Goal: Communication & Community: Answer question/provide support

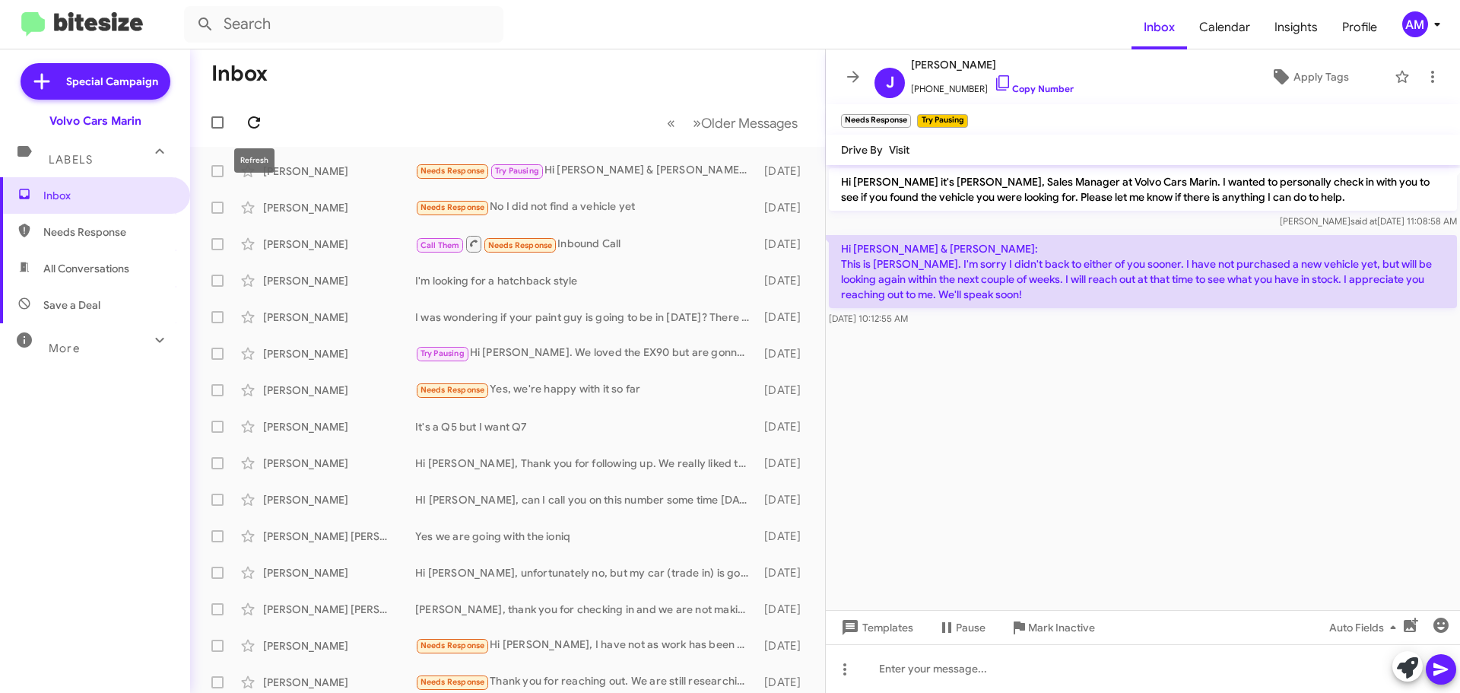
click at [252, 126] on icon at bounding box center [254, 122] width 18 height 18
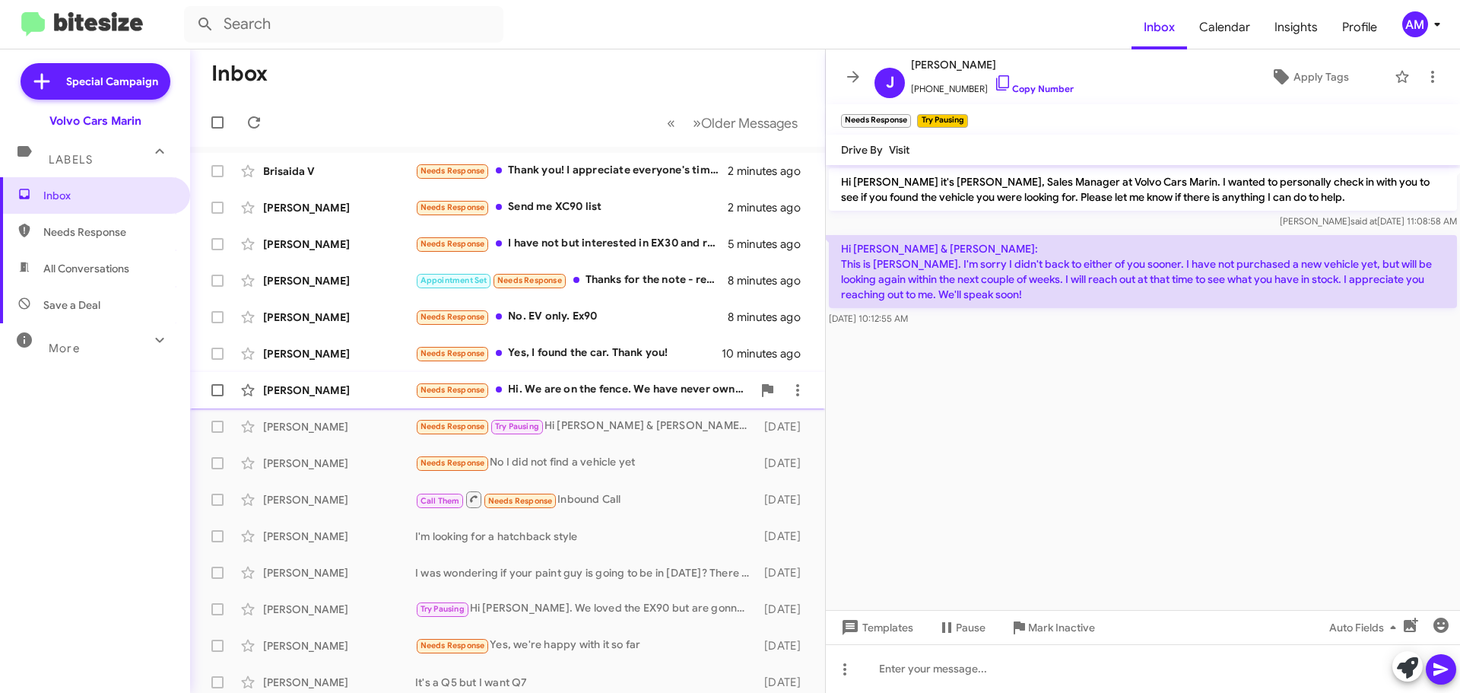
click at [294, 391] on div "[PERSON_NAME]" at bounding box center [339, 389] width 152 height 15
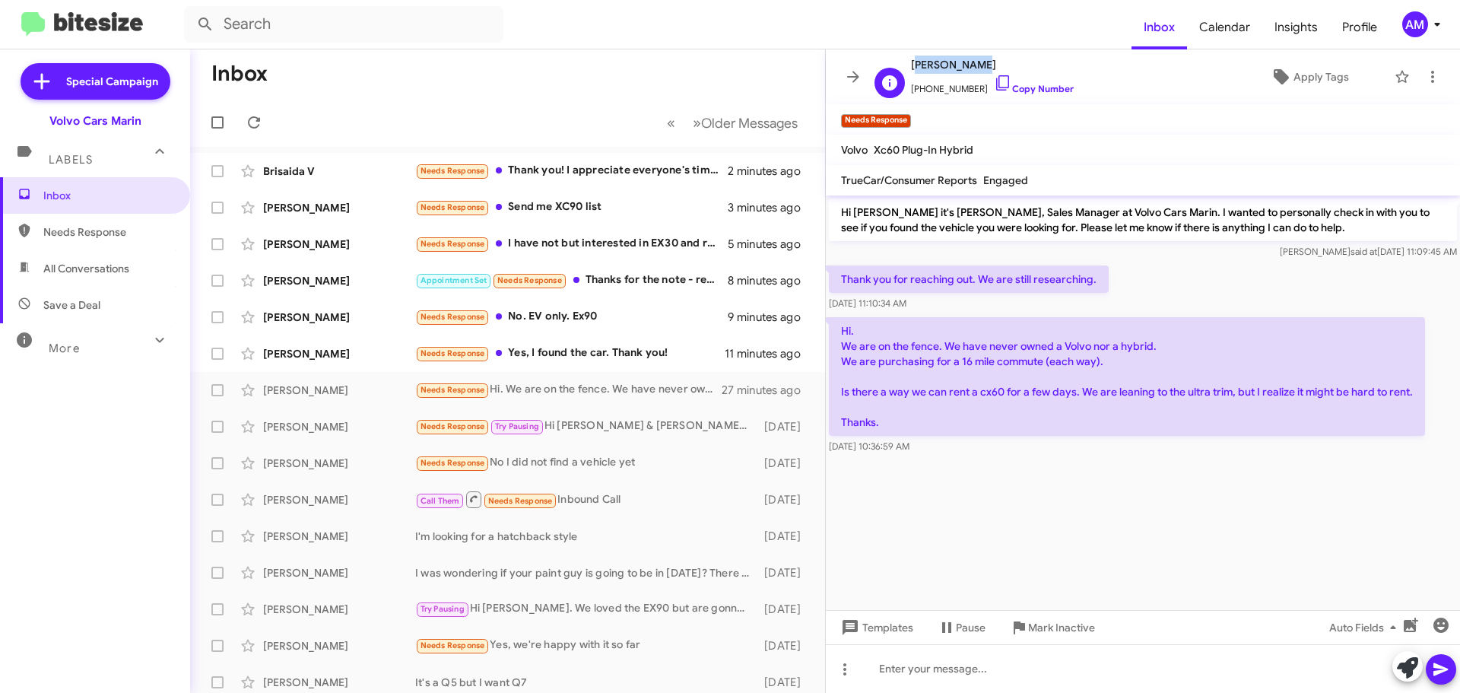
drag, startPoint x: 911, startPoint y: 65, endPoint x: 974, endPoint y: 66, distance: 63.1
click at [974, 66] on span "[PERSON_NAME]" at bounding box center [992, 65] width 163 height 18
copy span "[PERSON_NAME]"
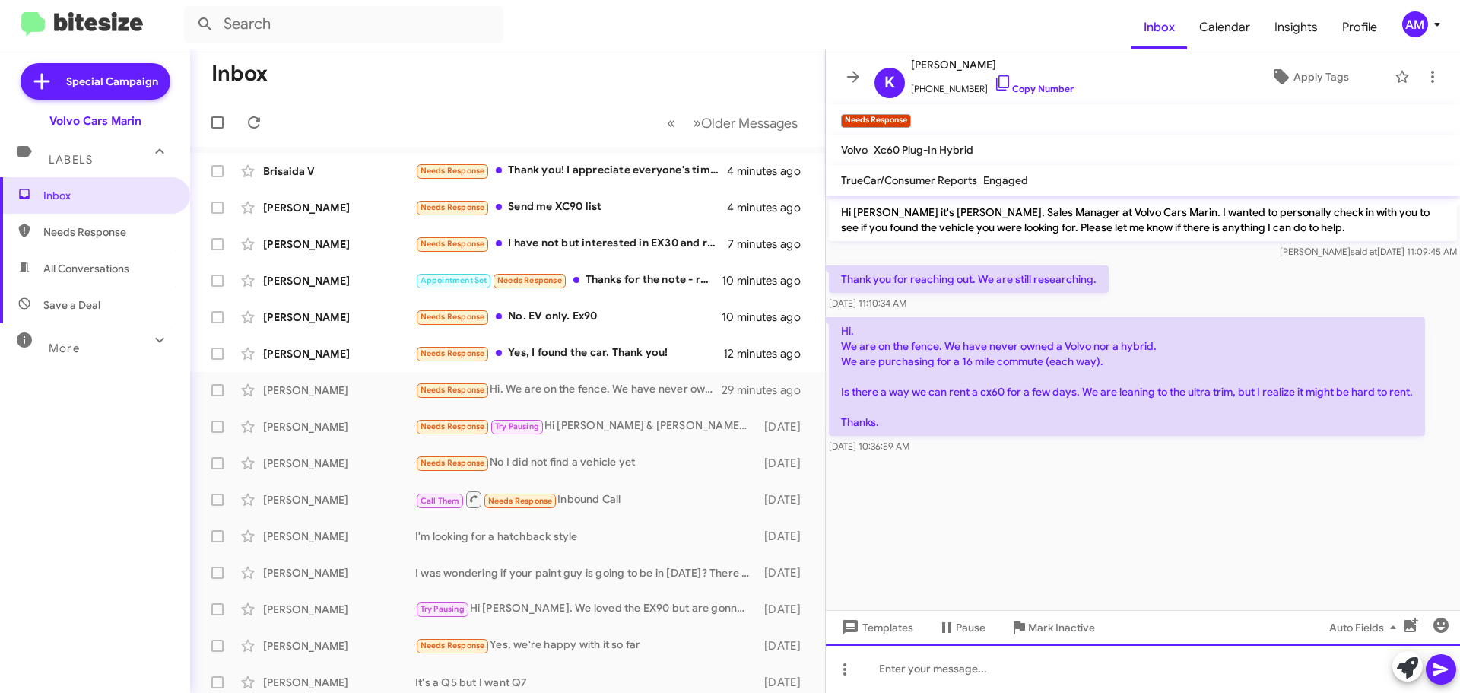
click at [940, 668] on div at bounding box center [1143, 668] width 634 height 49
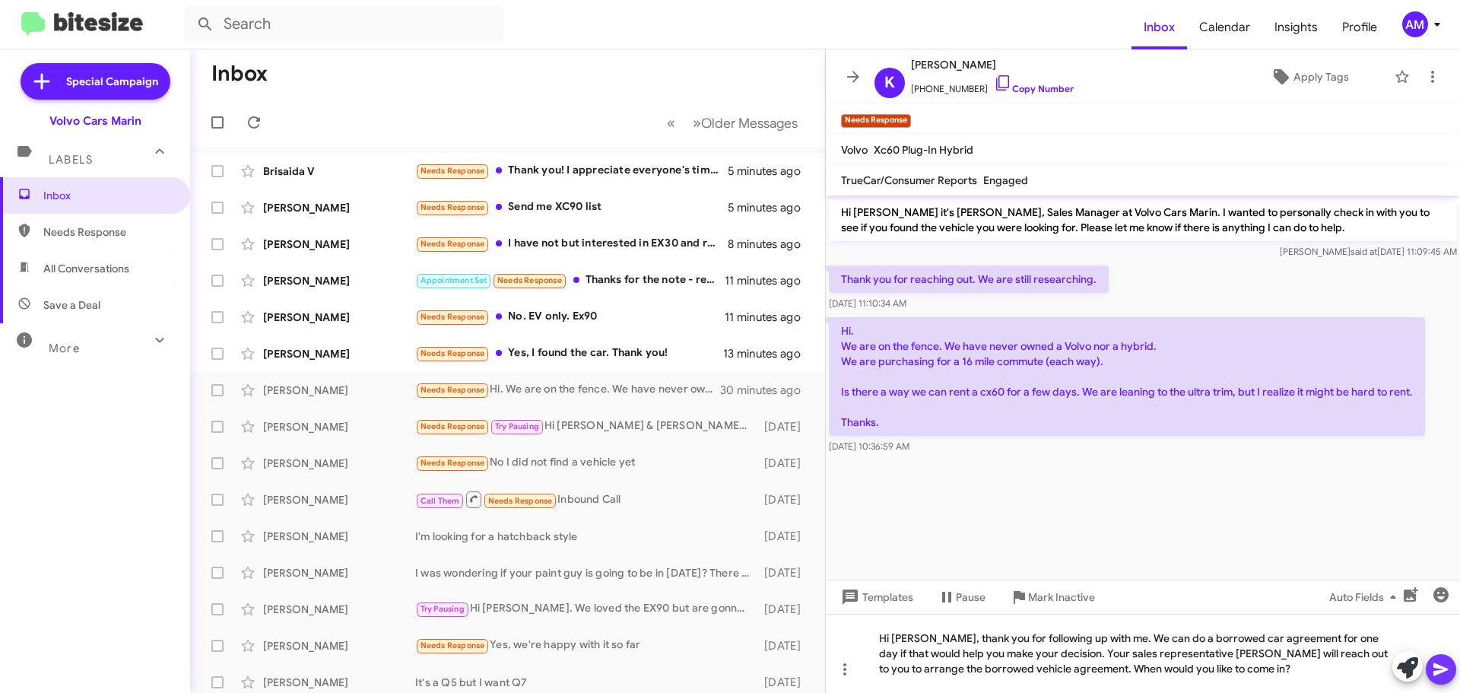
click at [1435, 669] on icon at bounding box center [1441, 669] width 18 height 18
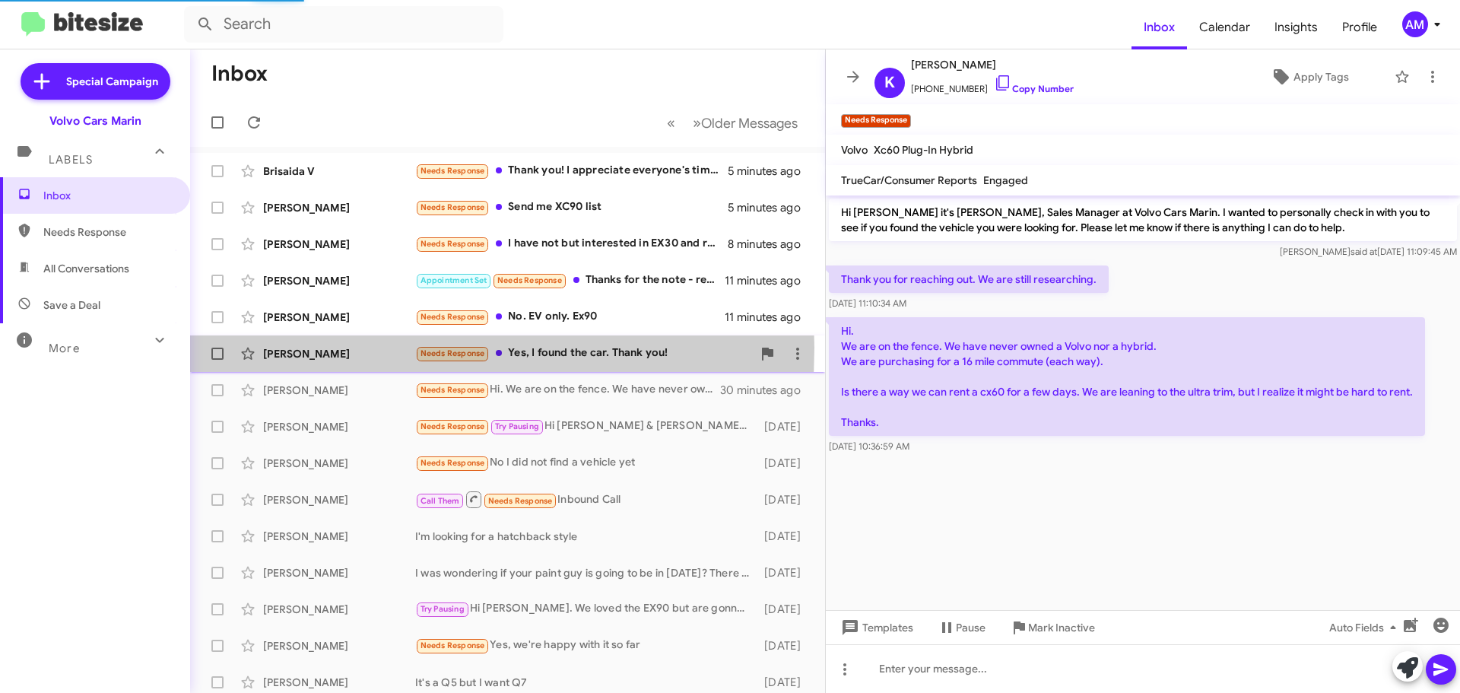
click at [299, 348] on div "[PERSON_NAME]" at bounding box center [339, 353] width 152 height 15
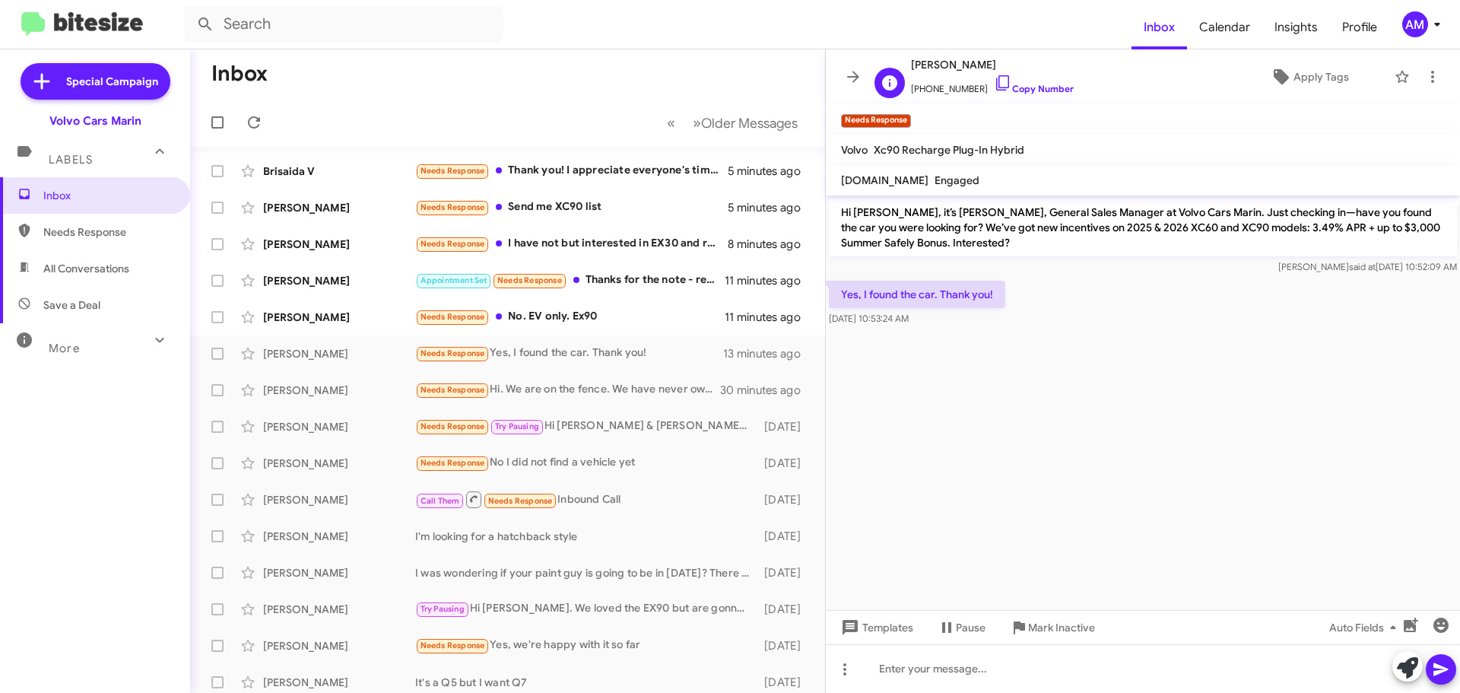
drag, startPoint x: 912, startPoint y: 67, endPoint x: 979, endPoint y: 70, distance: 67.0
click at [979, 70] on span "[PERSON_NAME]" at bounding box center [992, 65] width 163 height 18
copy span "[PERSON_NAME]"
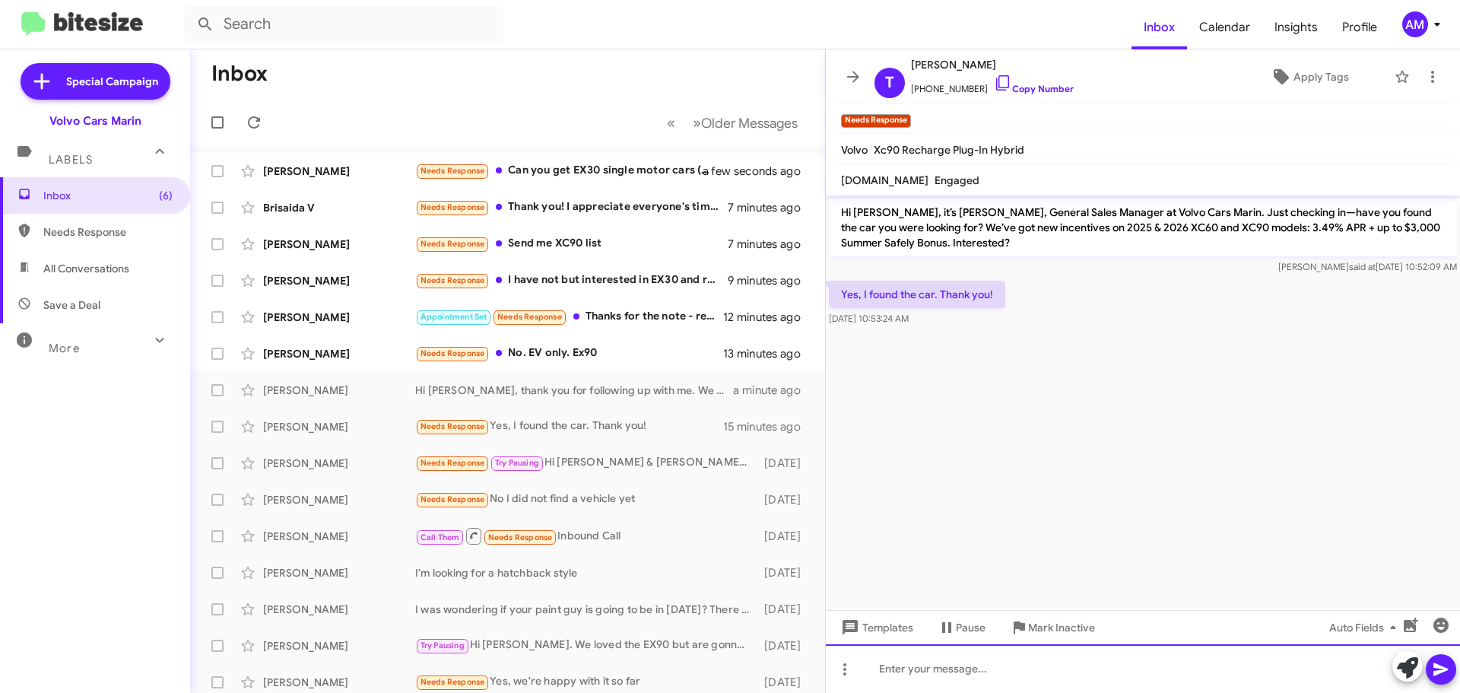
click at [989, 675] on div at bounding box center [1143, 668] width 634 height 49
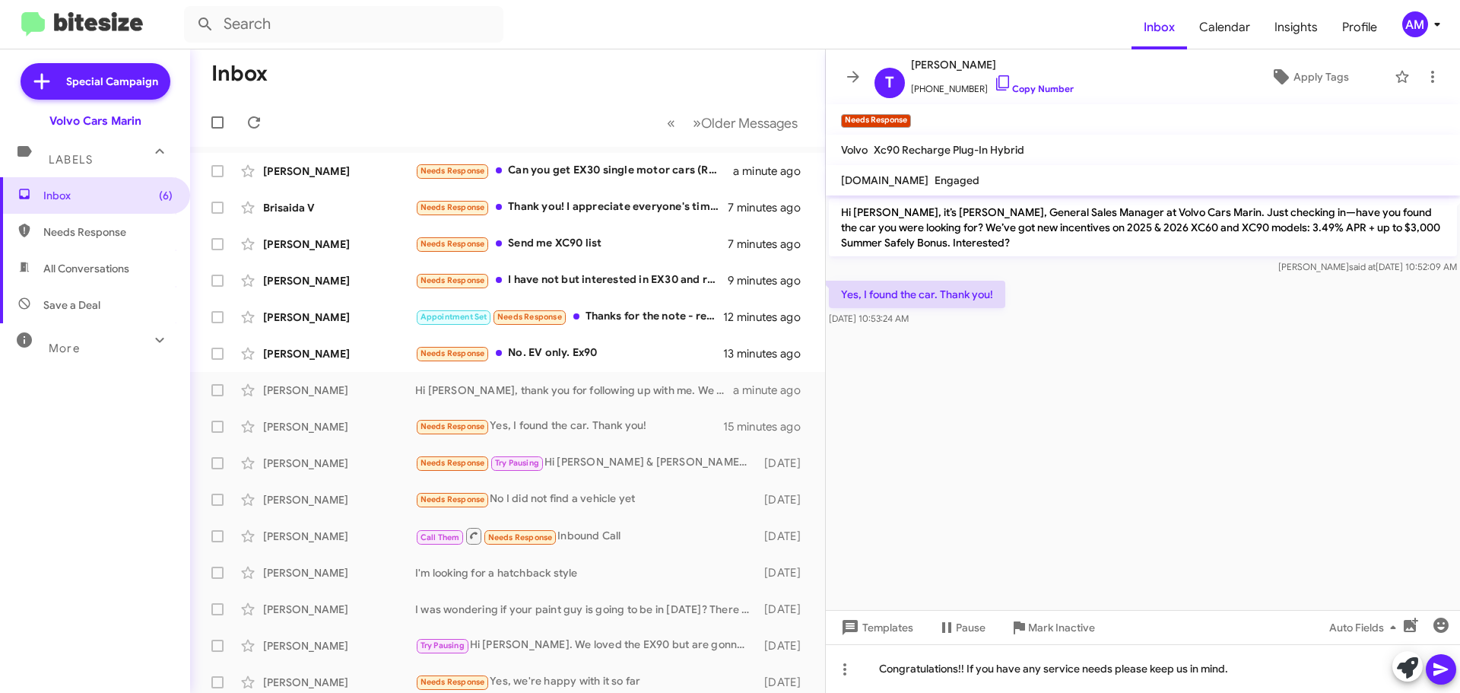
click at [1437, 671] on icon at bounding box center [1440, 669] width 14 height 13
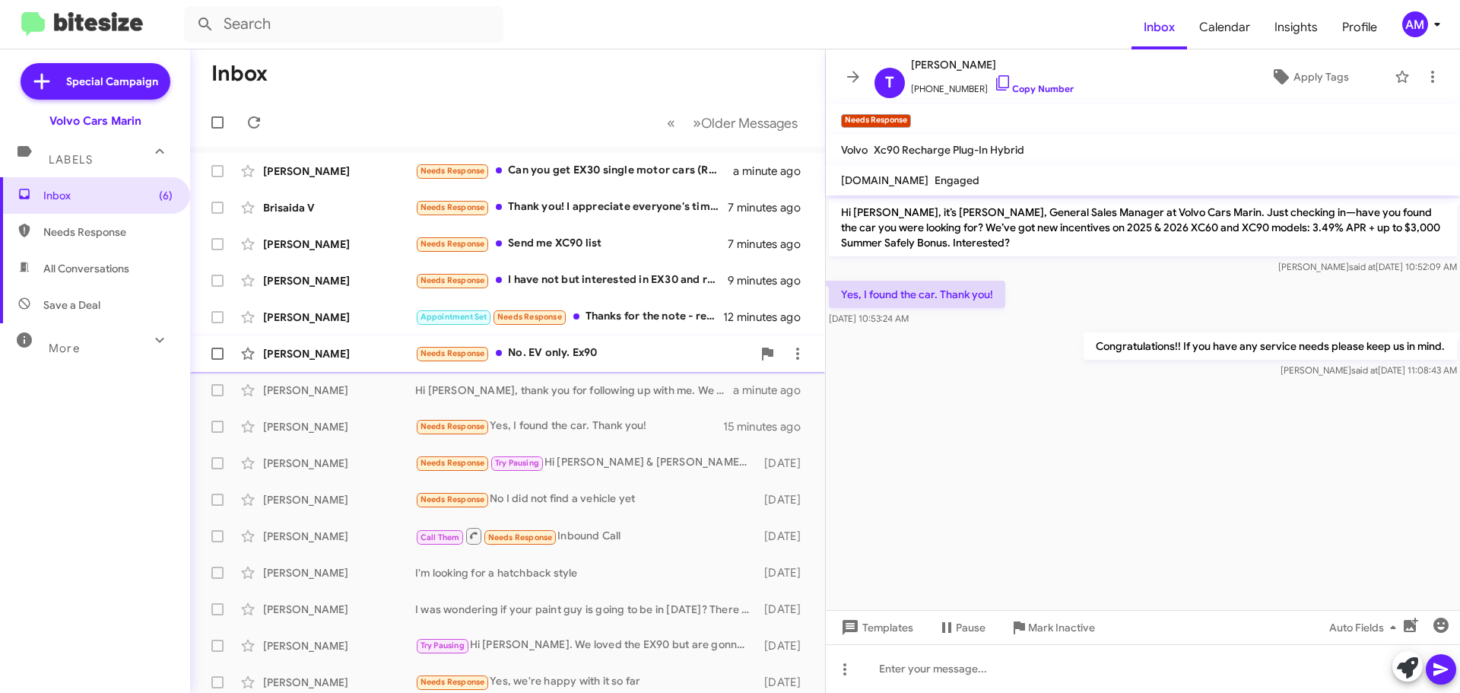
click at [277, 351] on div "[PERSON_NAME]" at bounding box center [339, 353] width 152 height 15
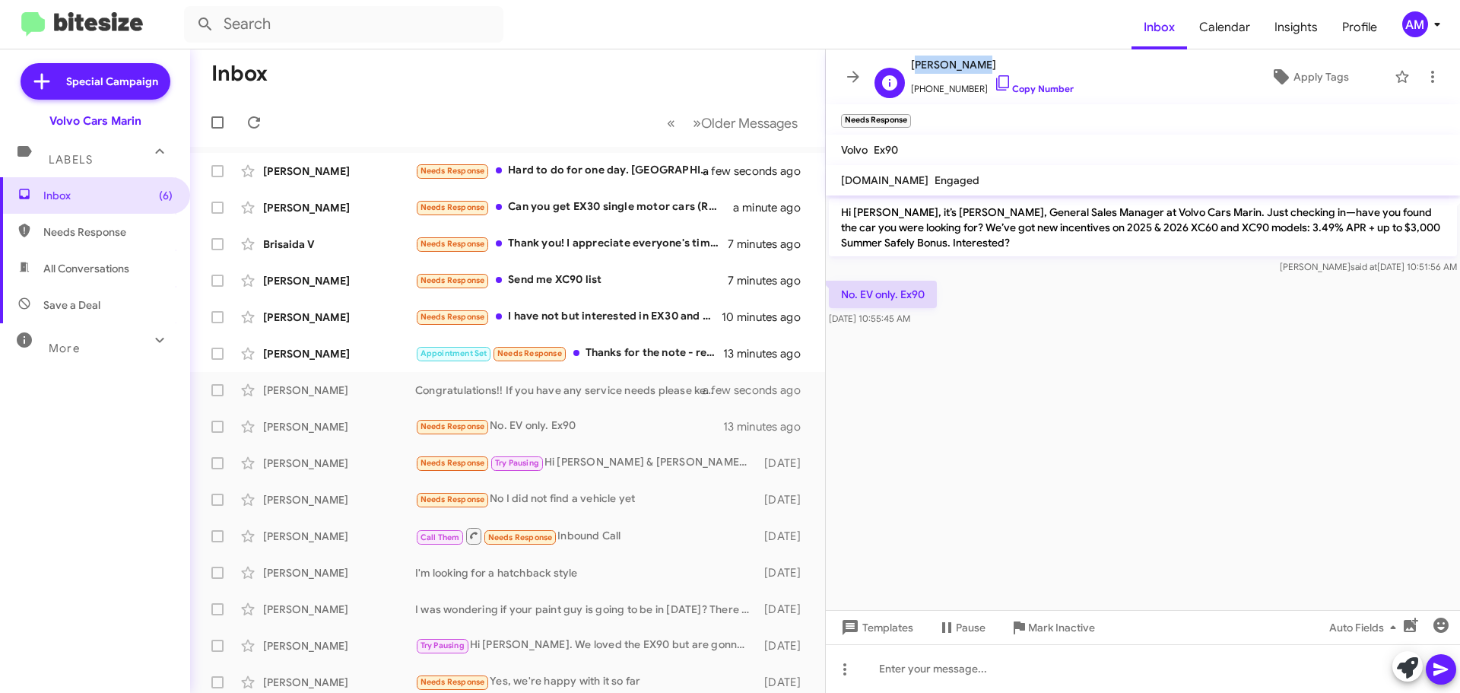
drag, startPoint x: 910, startPoint y: 68, endPoint x: 975, endPoint y: 69, distance: 64.6
click at [975, 69] on div "S Sumer Johal +14084761190 Copy Number" at bounding box center [970, 77] width 205 height 43
copy span "[PERSON_NAME]"
click at [373, 508] on div "Christina Adrow Needs Response No I did not find a vehicle yet 3 days ago" at bounding box center [507, 499] width 611 height 30
click at [344, 503] on div "[PERSON_NAME]" at bounding box center [339, 499] width 152 height 15
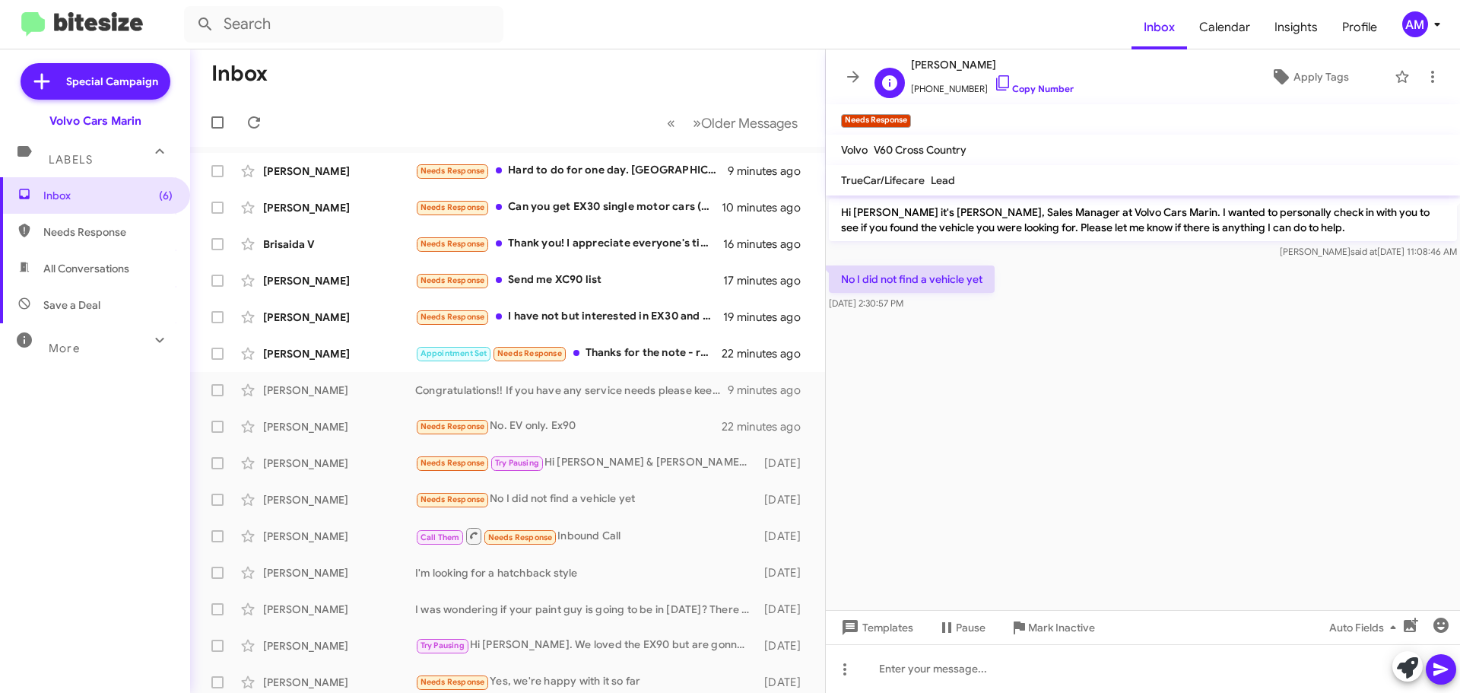
drag, startPoint x: 914, startPoint y: 68, endPoint x: 999, endPoint y: 71, distance: 85.2
click at [999, 71] on span "[PERSON_NAME]" at bounding box center [992, 65] width 163 height 18
copy span "[PERSON_NAME]"
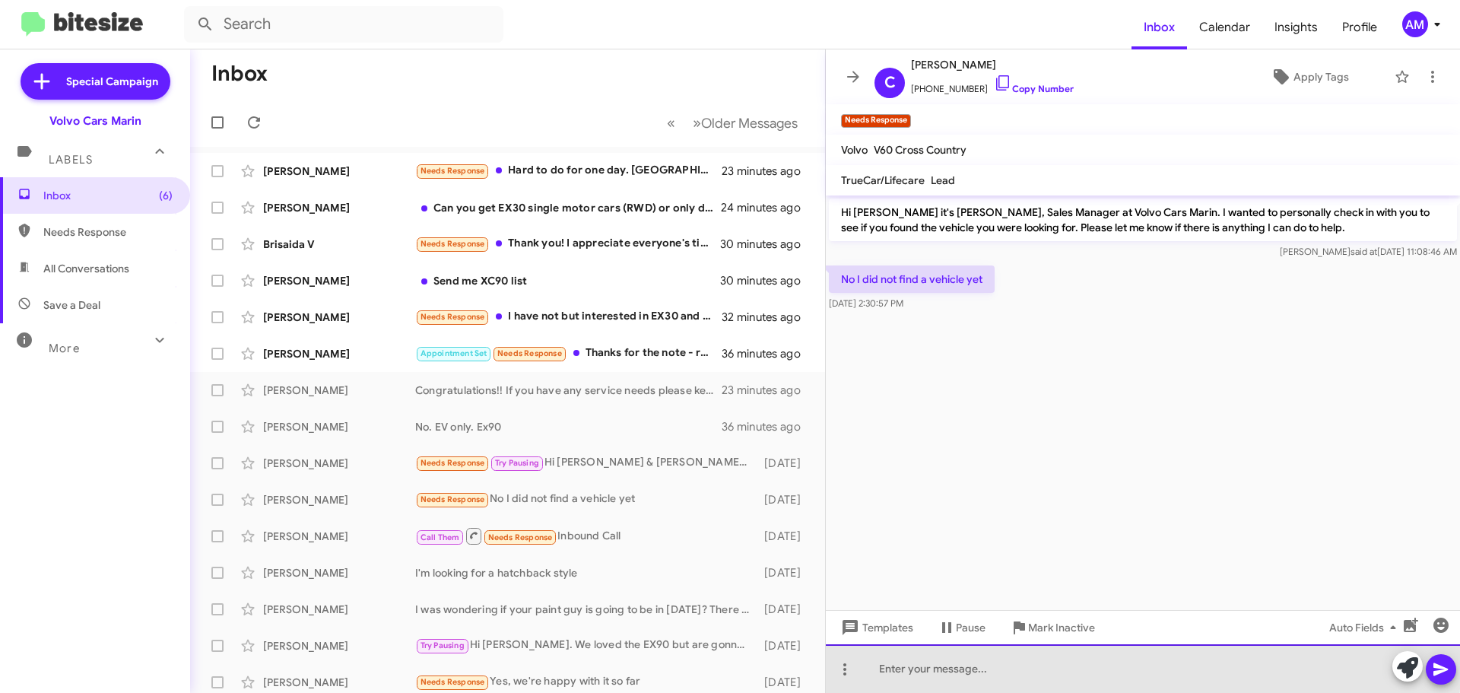
click at [1077, 666] on div at bounding box center [1143, 668] width 634 height 49
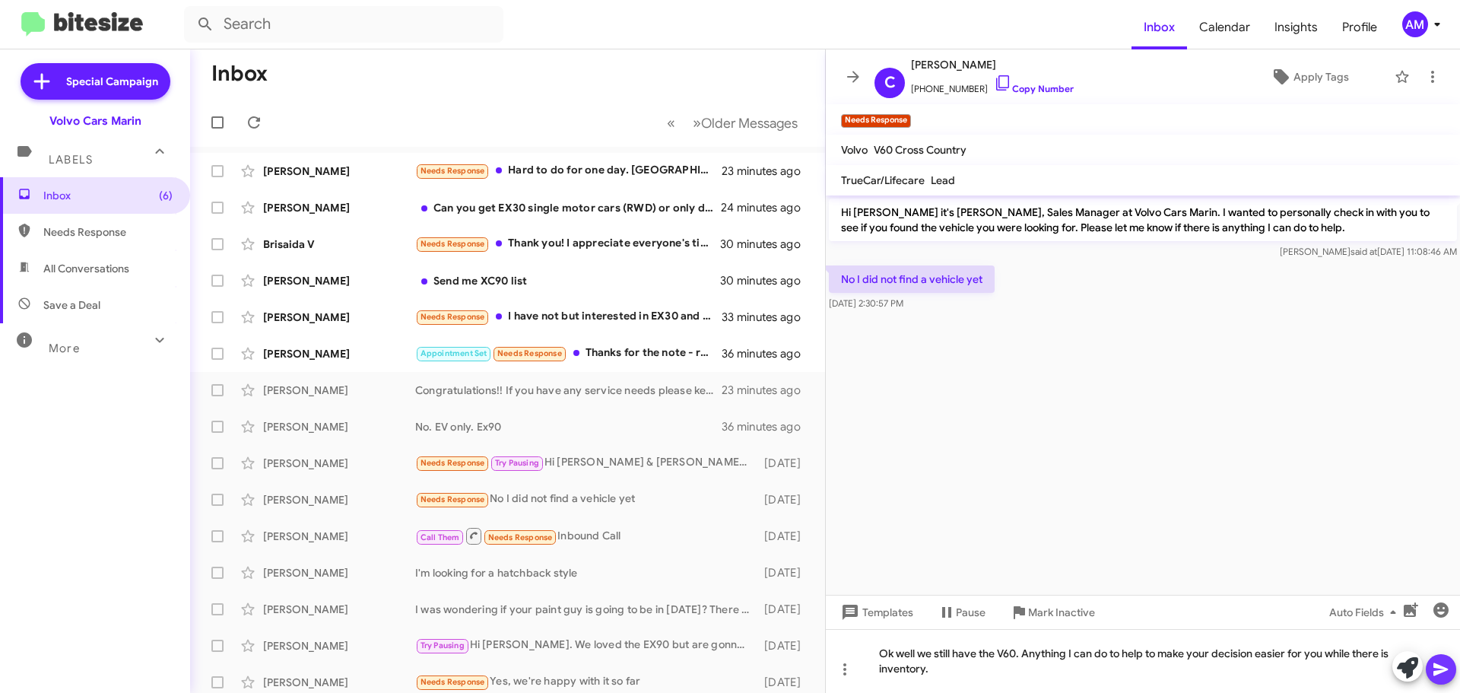
click at [1452, 671] on button at bounding box center [1441, 669] width 30 height 30
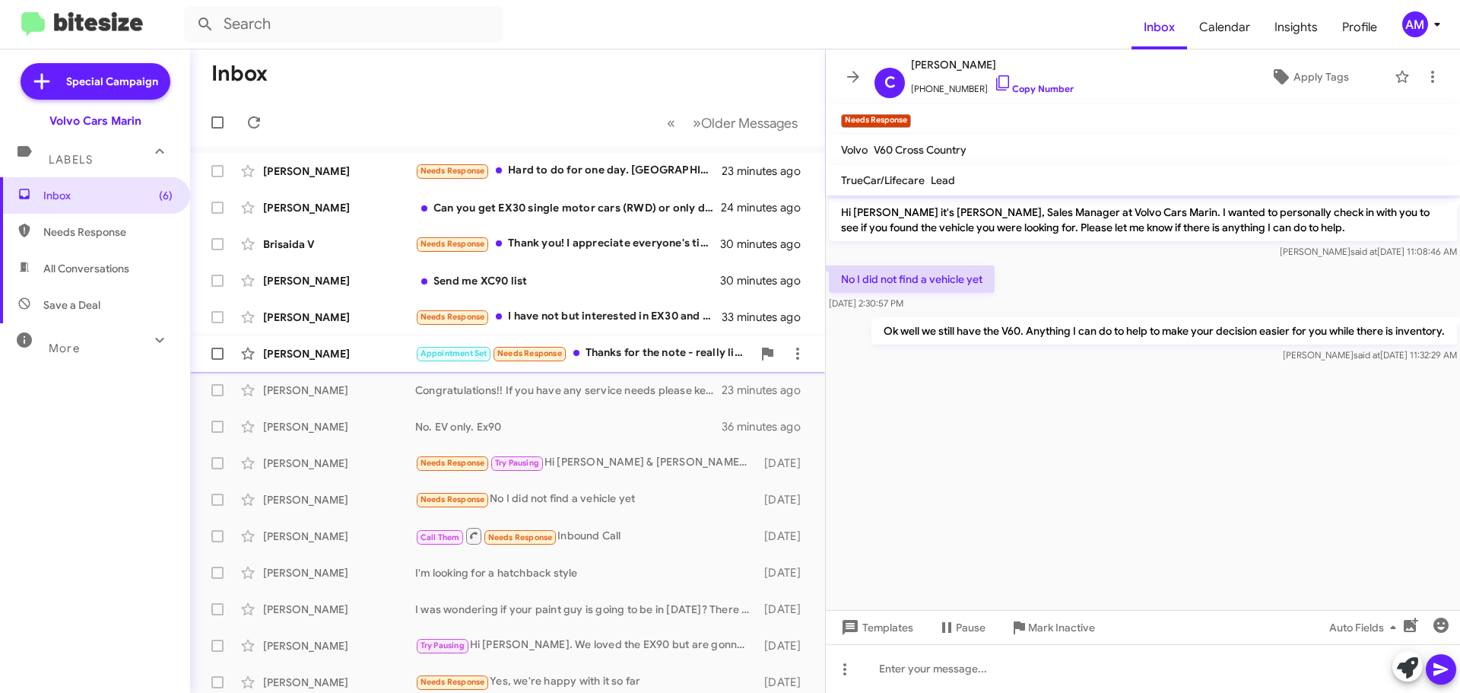
click at [338, 348] on div "[PERSON_NAME]" at bounding box center [339, 353] width 152 height 15
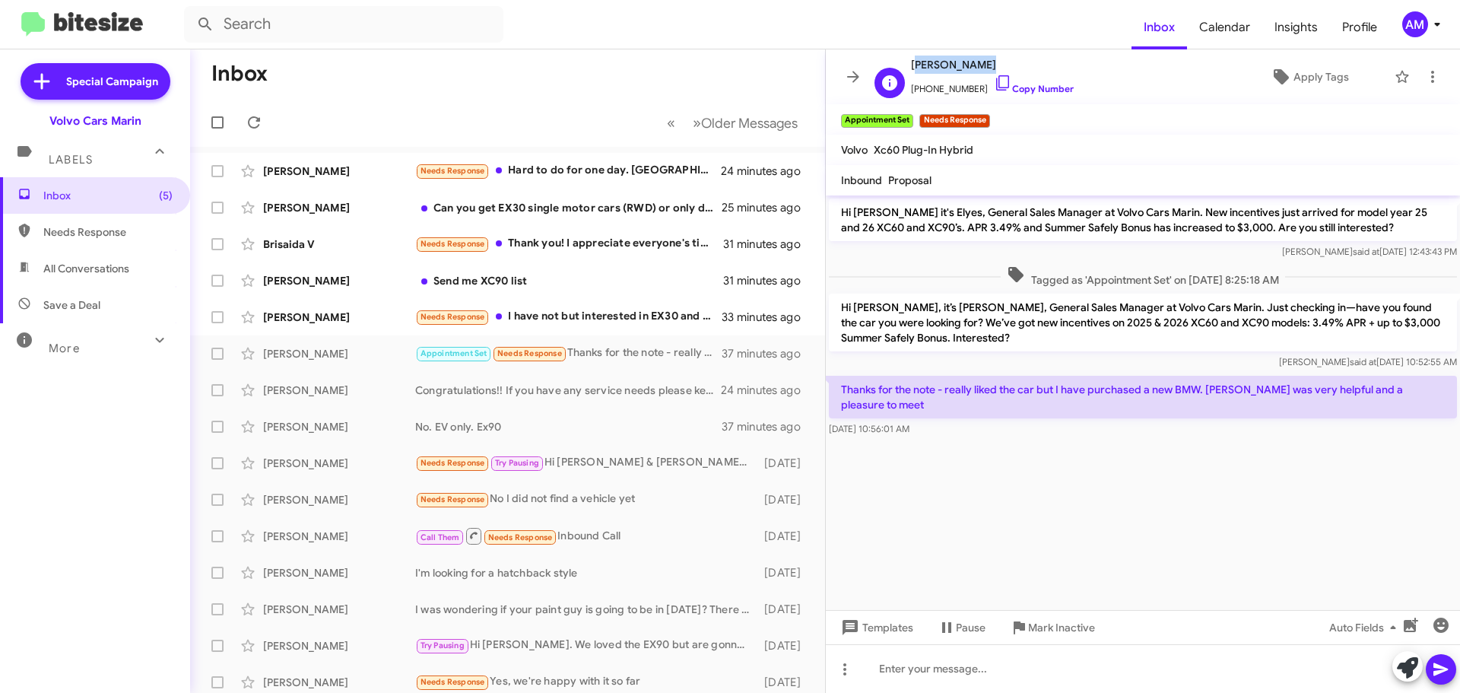
drag, startPoint x: 910, startPoint y: 65, endPoint x: 989, endPoint y: 66, distance: 78.3
click at [989, 66] on div "D Dana Ogorman +17079531771 Copy Number" at bounding box center [970, 77] width 205 height 43
copy span "[PERSON_NAME]"
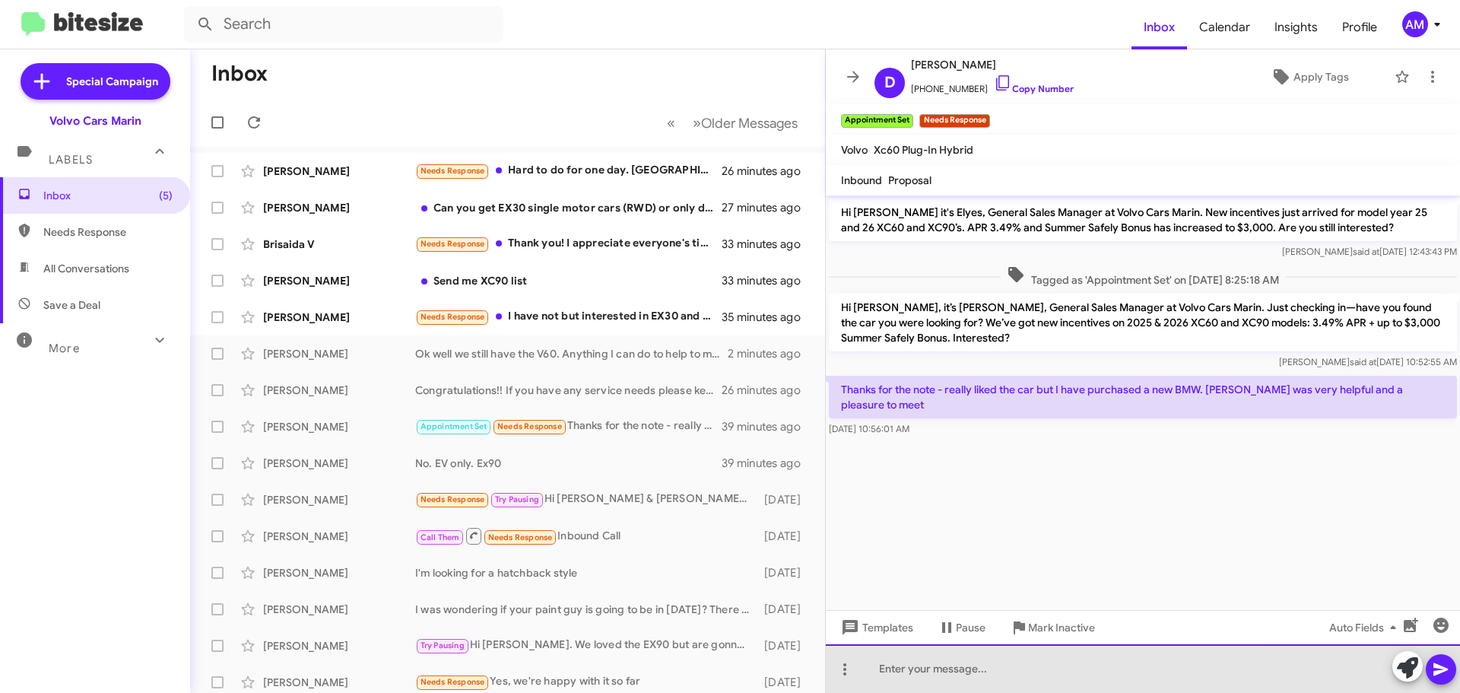
click at [977, 665] on div at bounding box center [1143, 668] width 634 height 49
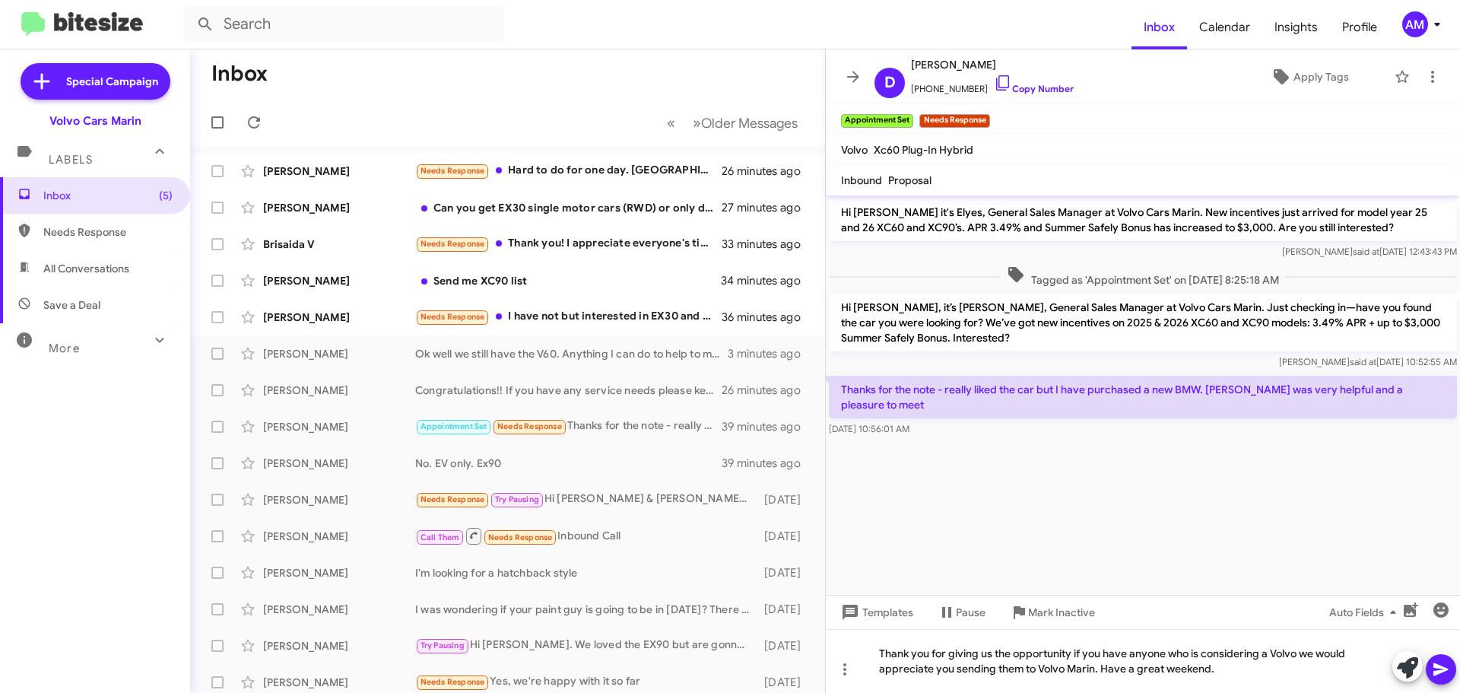
click at [1441, 666] on icon at bounding box center [1440, 669] width 14 height 13
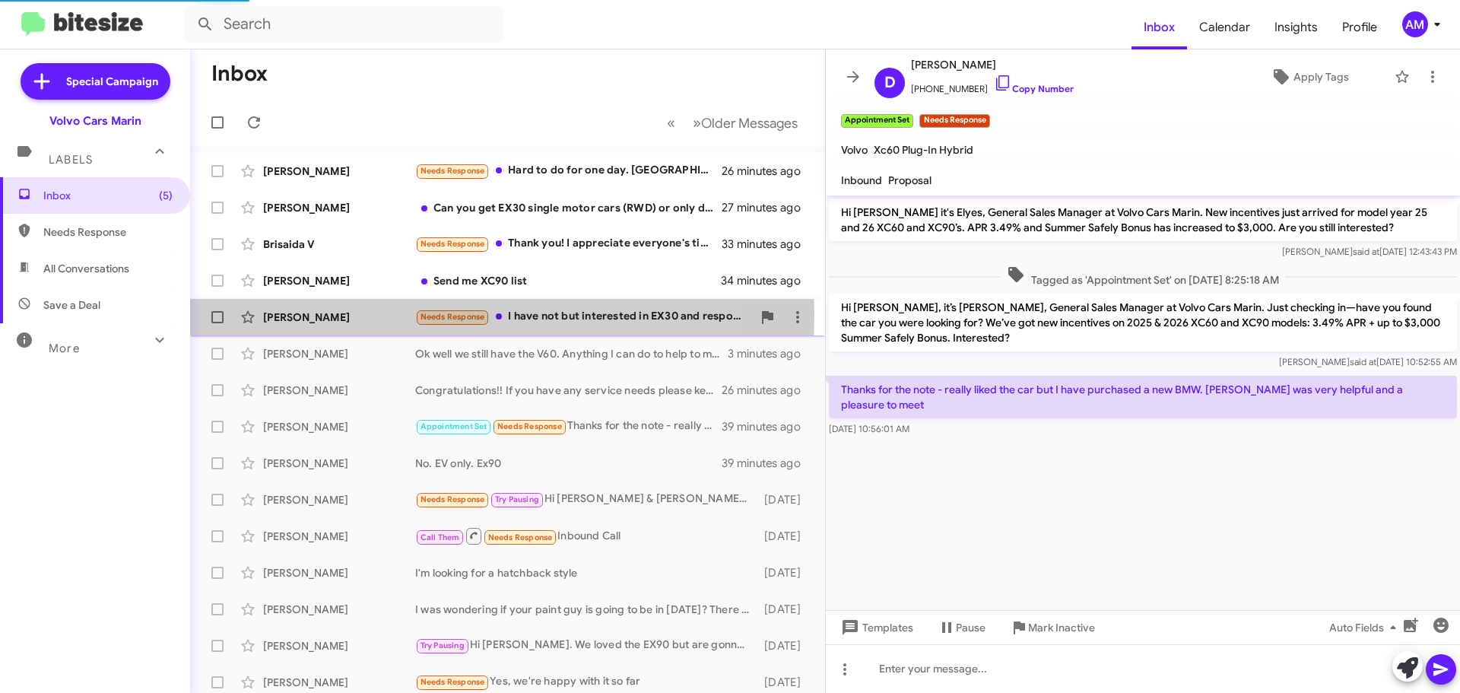
click at [295, 314] on div "[PERSON_NAME]" at bounding box center [339, 316] width 152 height 15
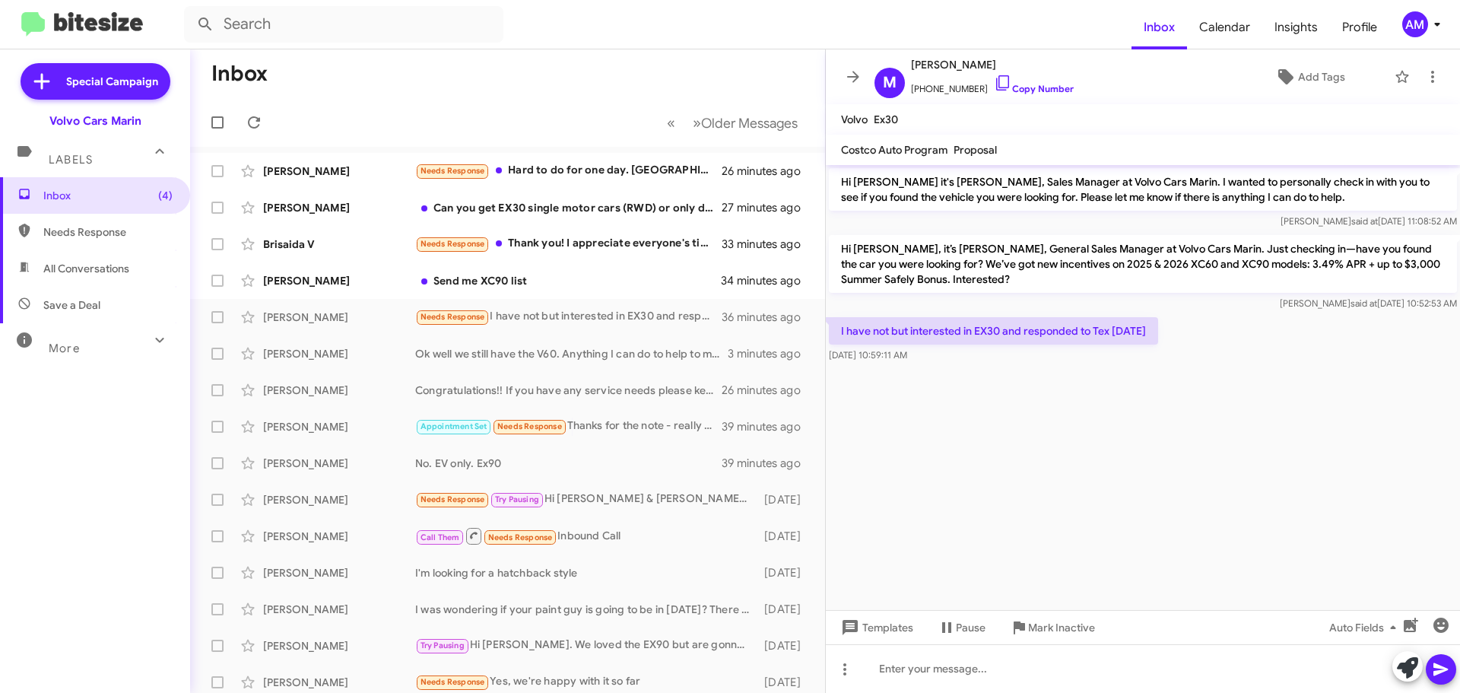
click at [971, 404] on cdk-virtual-scroll-viewport "Hi Mary it's Angela McKeever, Sales Manager at Volvo Cars Marin. I wanted to pe…" at bounding box center [1143, 387] width 634 height 445
drag, startPoint x: 916, startPoint y: 65, endPoint x: 967, endPoint y: 68, distance: 51.0
click at [967, 68] on span "[PERSON_NAME]" at bounding box center [992, 65] width 163 height 18
copy span "[PERSON_NAME]"
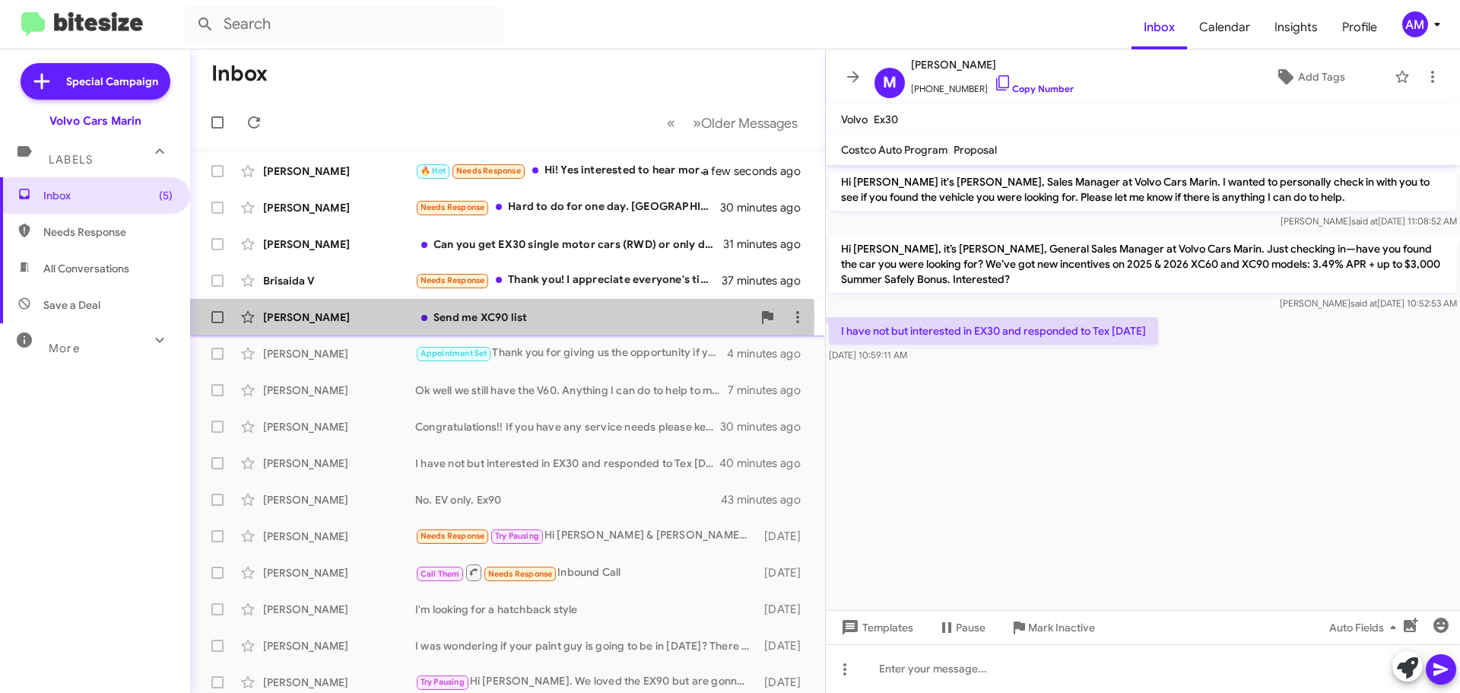
click at [321, 319] on div "[PERSON_NAME]" at bounding box center [339, 316] width 152 height 15
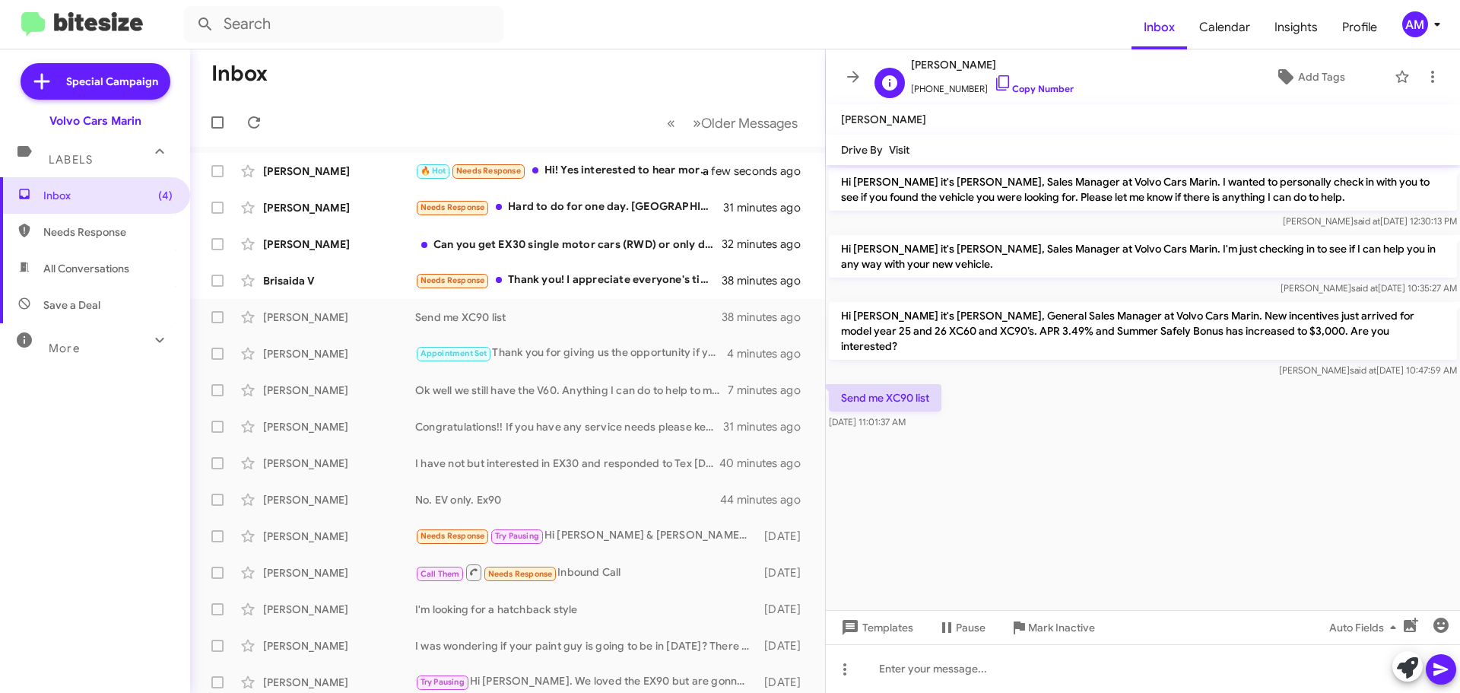
drag, startPoint x: 913, startPoint y: 62, endPoint x: 1012, endPoint y: 71, distance: 100.1
click at [1012, 71] on span "[PERSON_NAME]" at bounding box center [992, 65] width 163 height 18
copy span "[PERSON_NAME]"
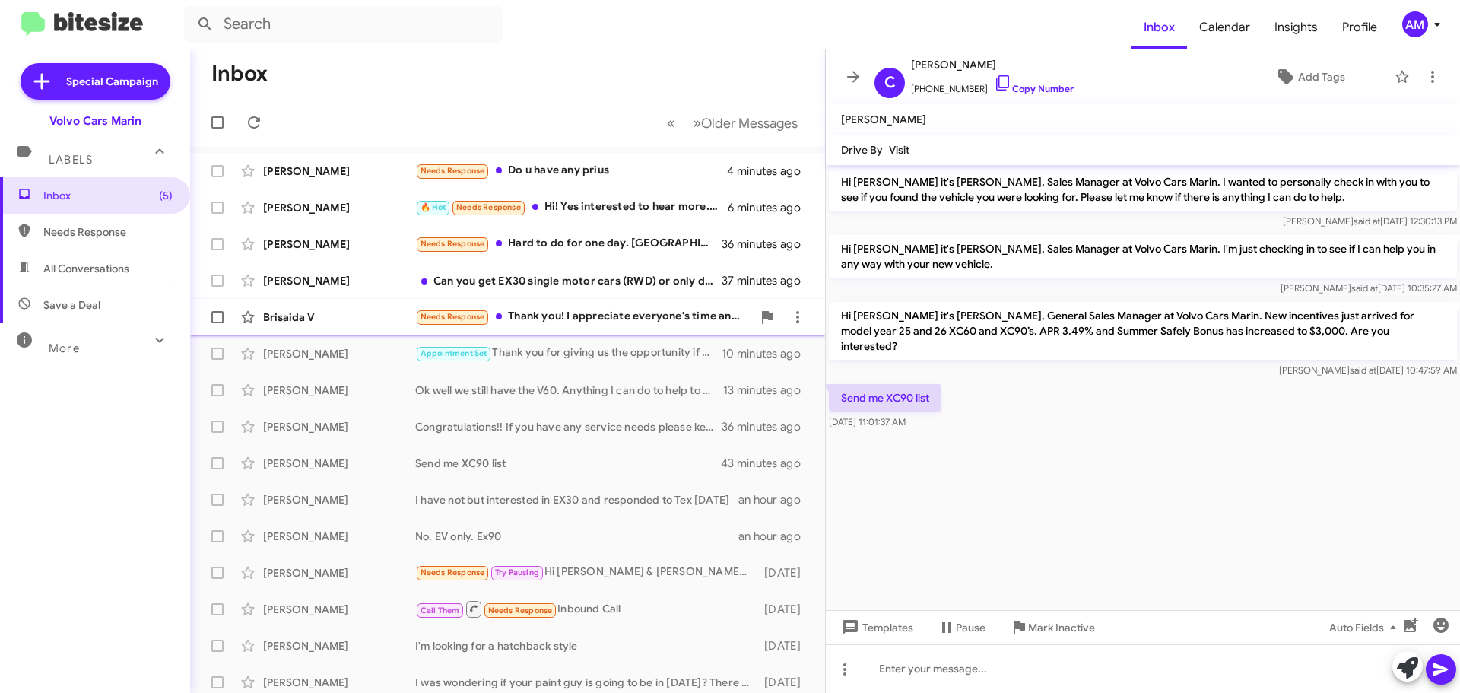
click at [317, 316] on div "Brisaida V" at bounding box center [339, 316] width 152 height 15
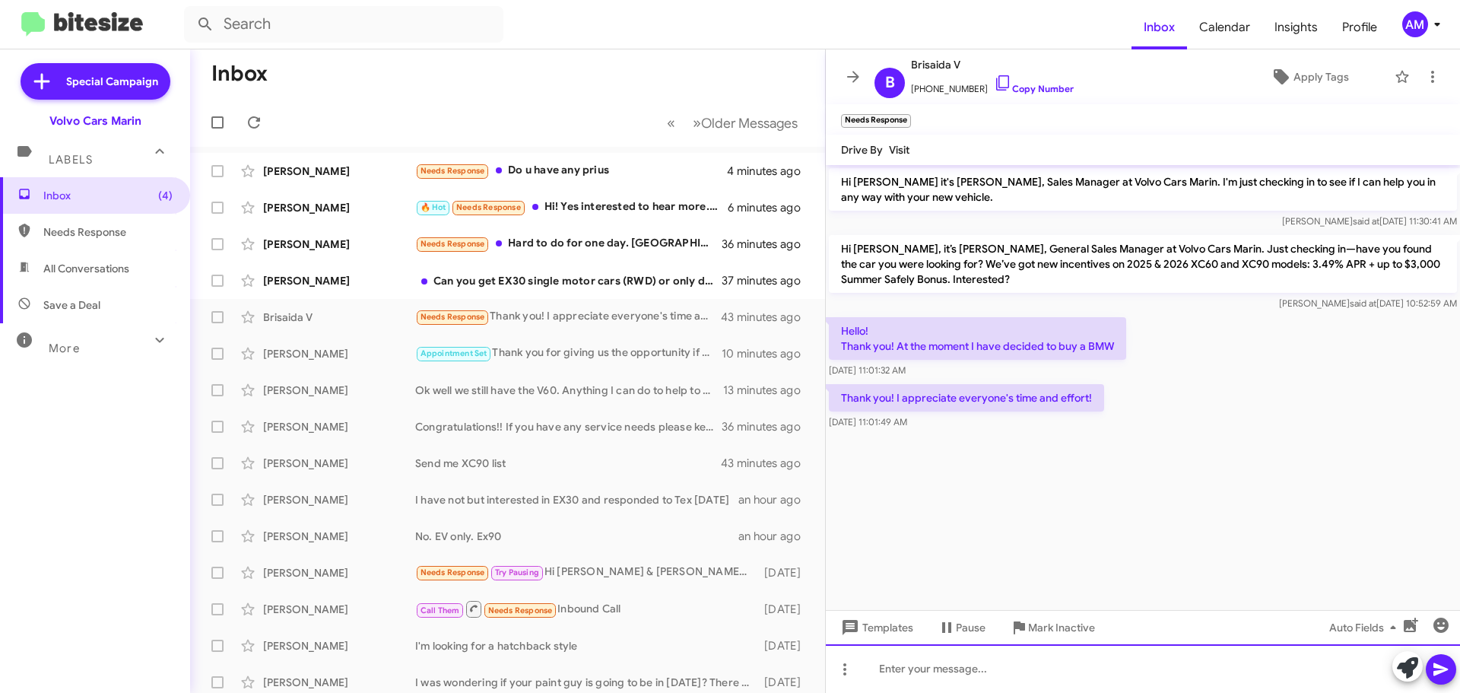
click at [1036, 666] on div at bounding box center [1143, 668] width 634 height 49
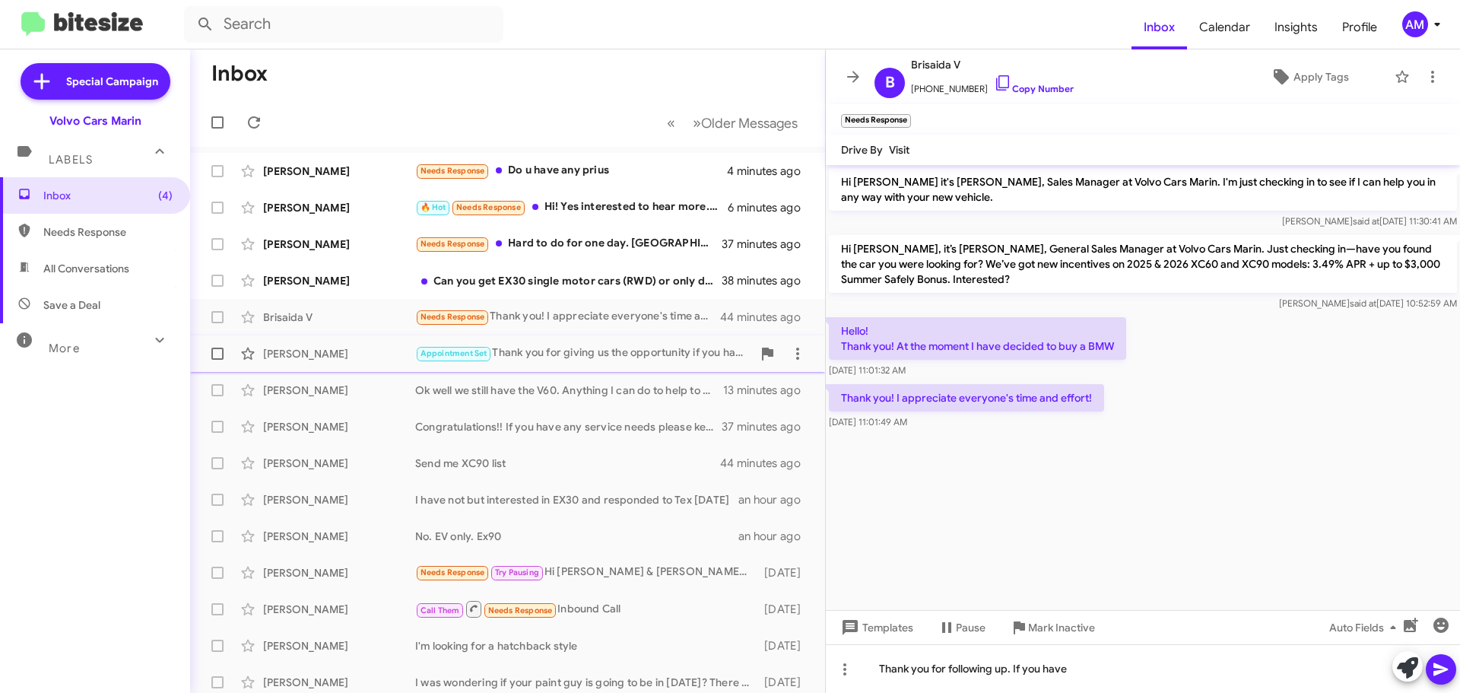
click at [644, 348] on div "Appointment Set Thank you for giving us the opportunity if you have anyone who …" at bounding box center [583, 352] width 337 height 17
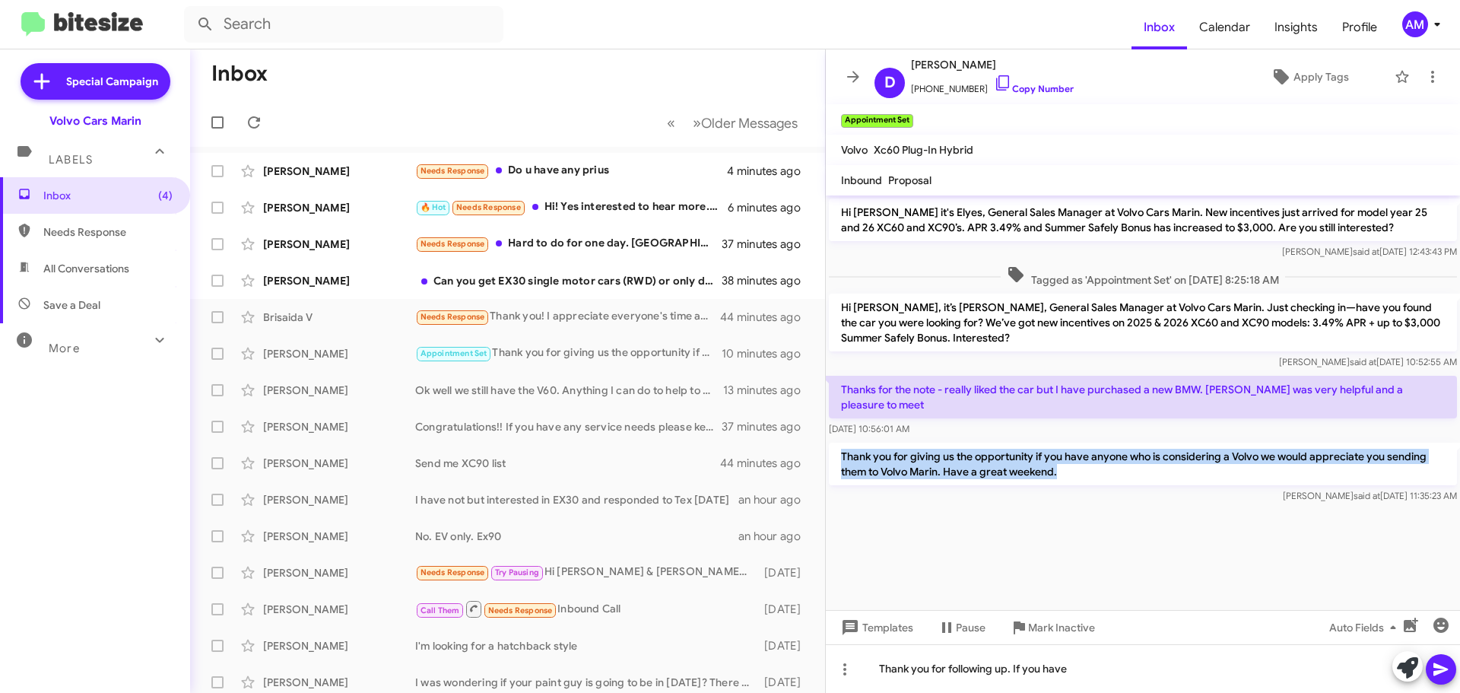
drag, startPoint x: 840, startPoint y: 443, endPoint x: 1067, endPoint y: 471, distance: 228.4
click at [1067, 471] on div "Thank you for giving us the opportunity if you have anyone who is considering a…" at bounding box center [1143, 473] width 628 height 61
copy p "Thank you for giving us the opportunity if you have anyone who is considering a…"
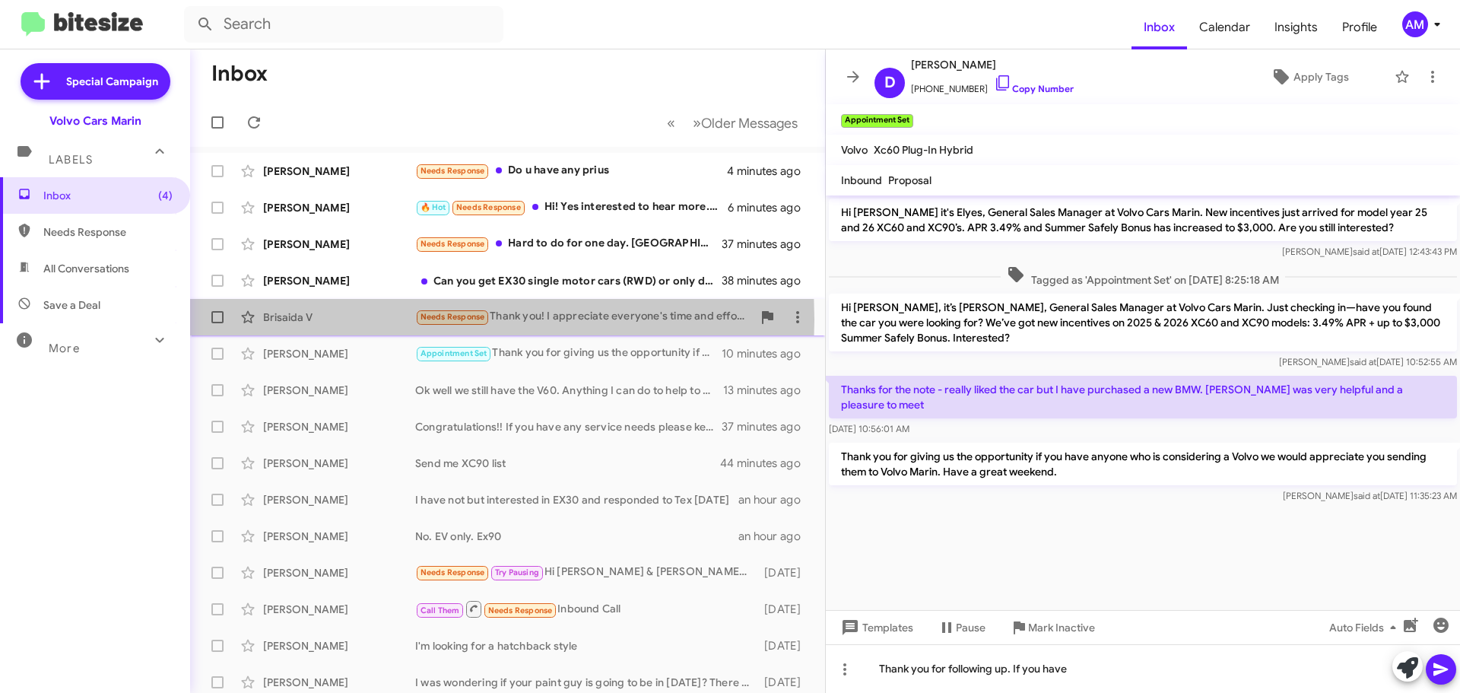
click at [341, 321] on div "Brisaida V" at bounding box center [339, 316] width 152 height 15
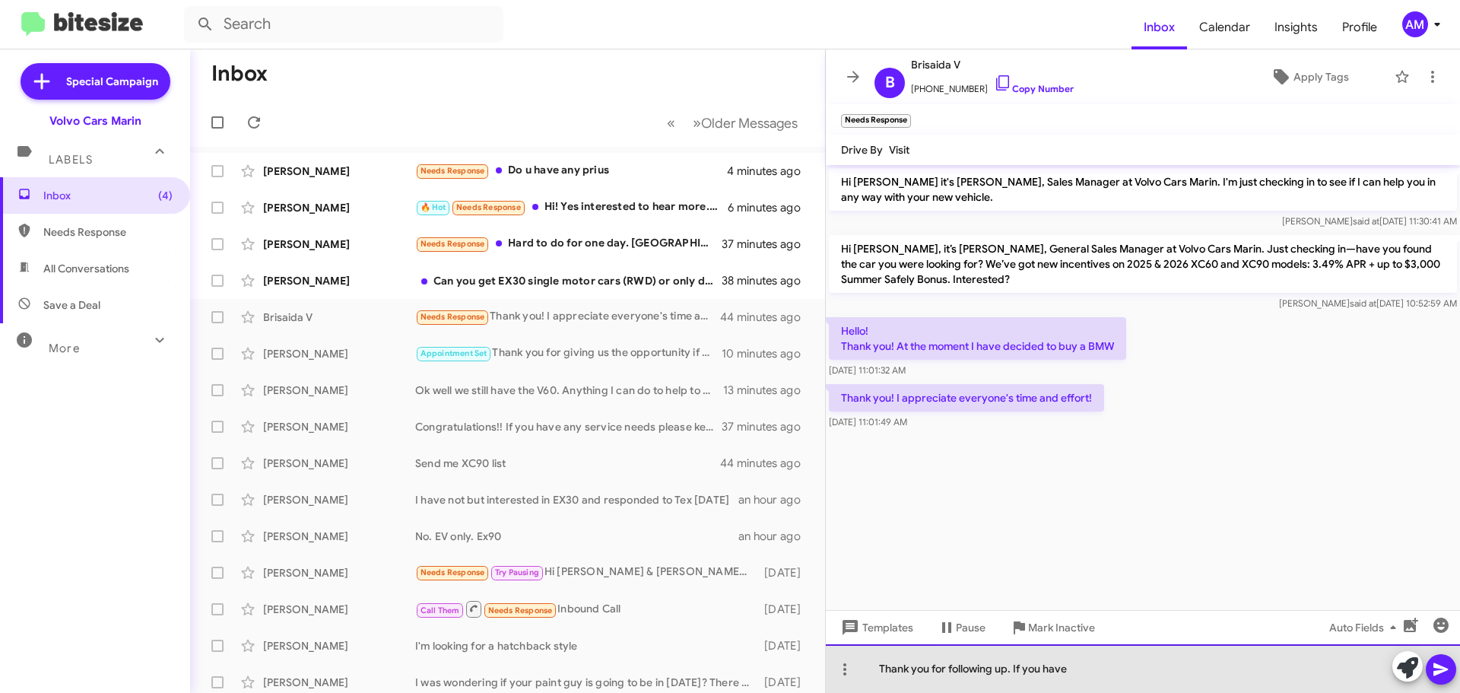
drag, startPoint x: 901, startPoint y: 665, endPoint x: 828, endPoint y: 675, distance: 73.7
click at [828, 673] on div "Thank you for following up. If you have" at bounding box center [1143, 668] width 634 height 49
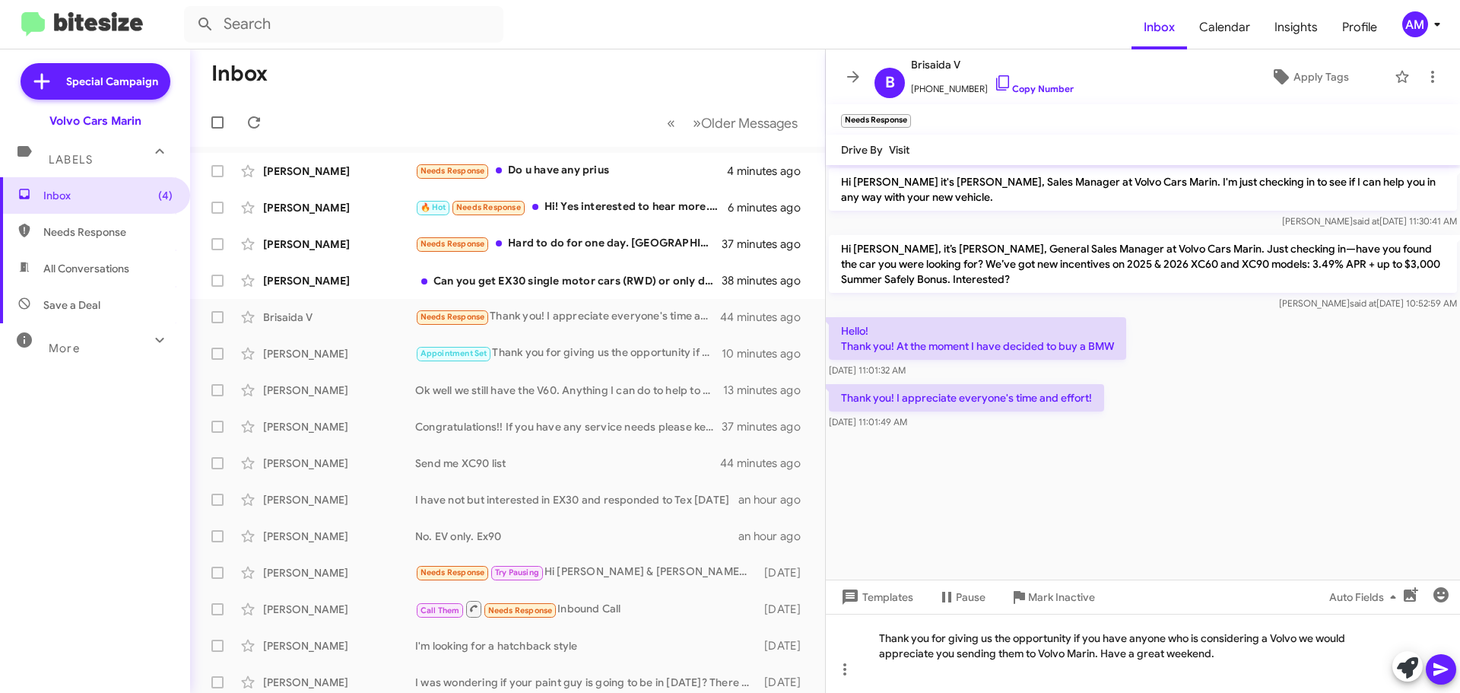
click at [1444, 668] on icon at bounding box center [1440, 669] width 14 height 13
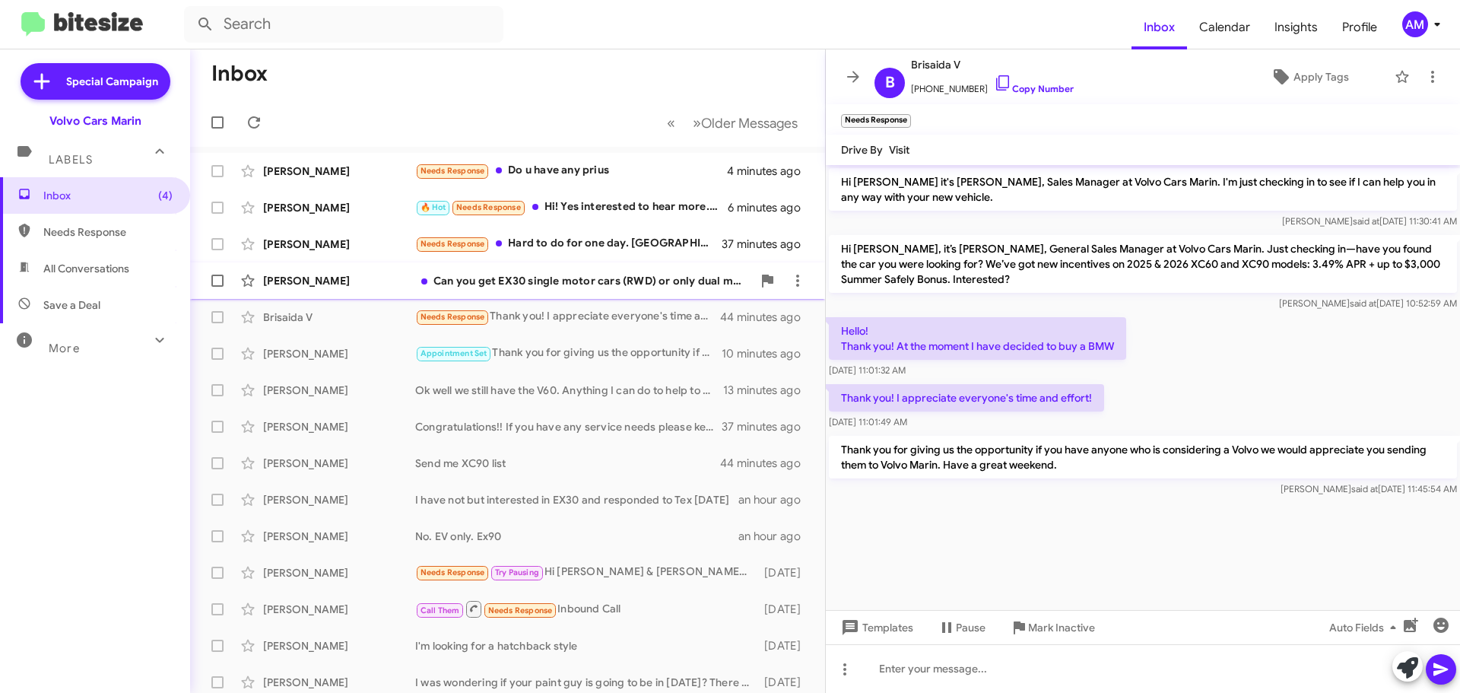
click at [365, 280] on div "Sean Clemenza" at bounding box center [339, 280] width 152 height 15
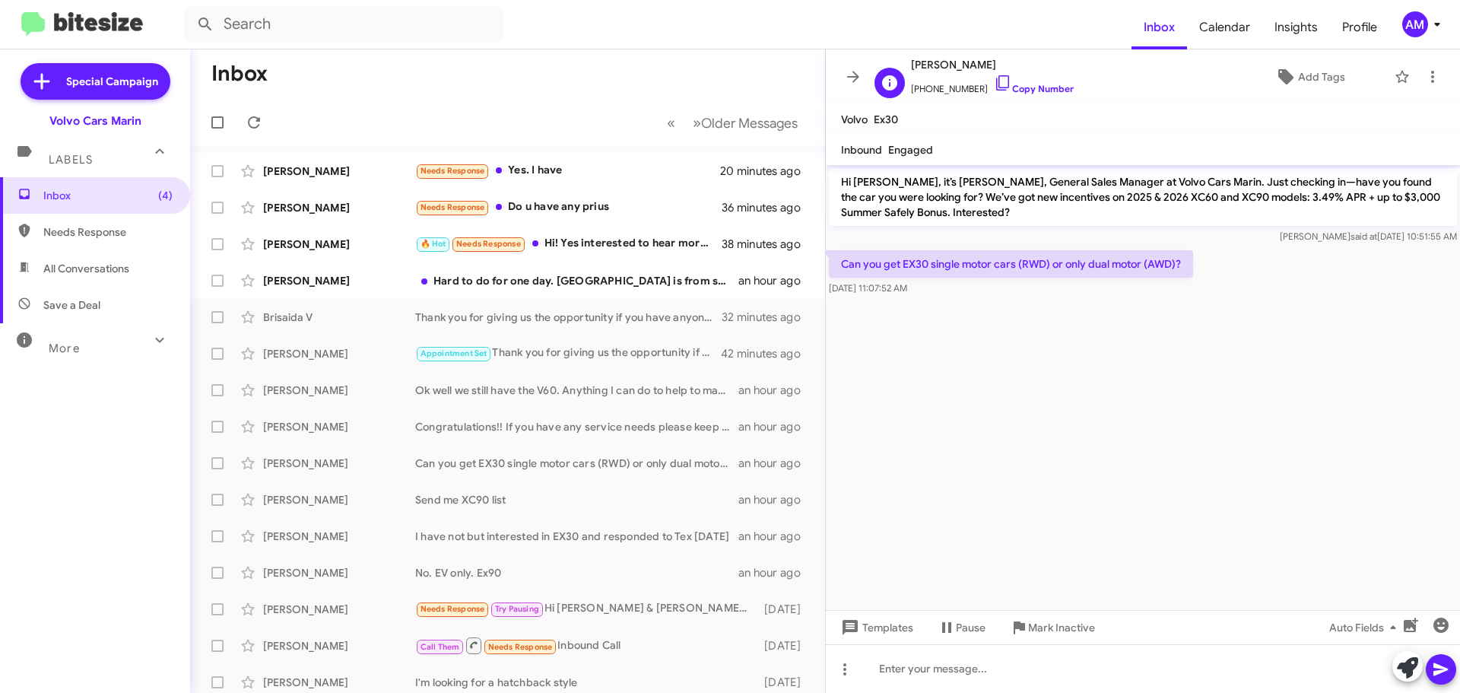
drag, startPoint x: 913, startPoint y: 66, endPoint x: 987, endPoint y: 66, distance: 73.8
click at [987, 66] on span "Sean Clemenza" at bounding box center [992, 65] width 163 height 18
copy span "Sean Clemenza"
click at [322, 275] on div "[PERSON_NAME]" at bounding box center [339, 280] width 152 height 15
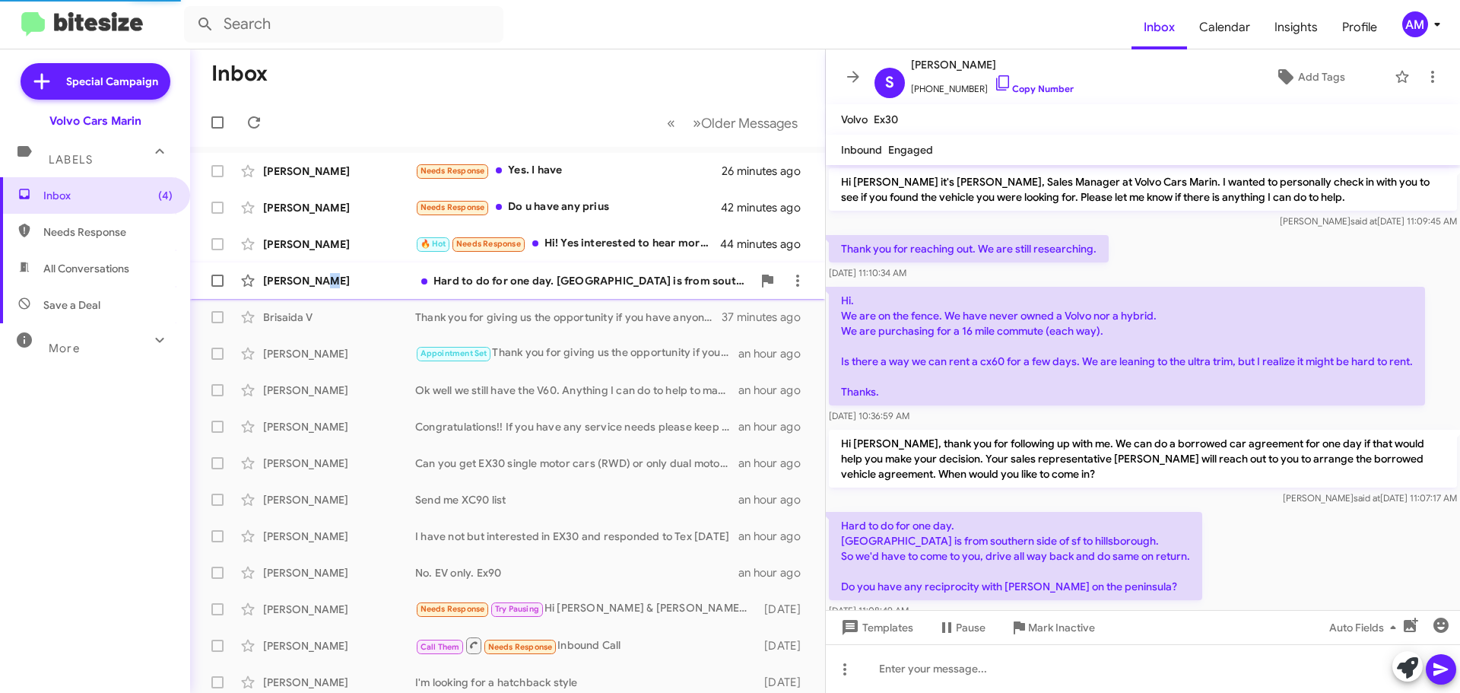
scroll to position [30, 0]
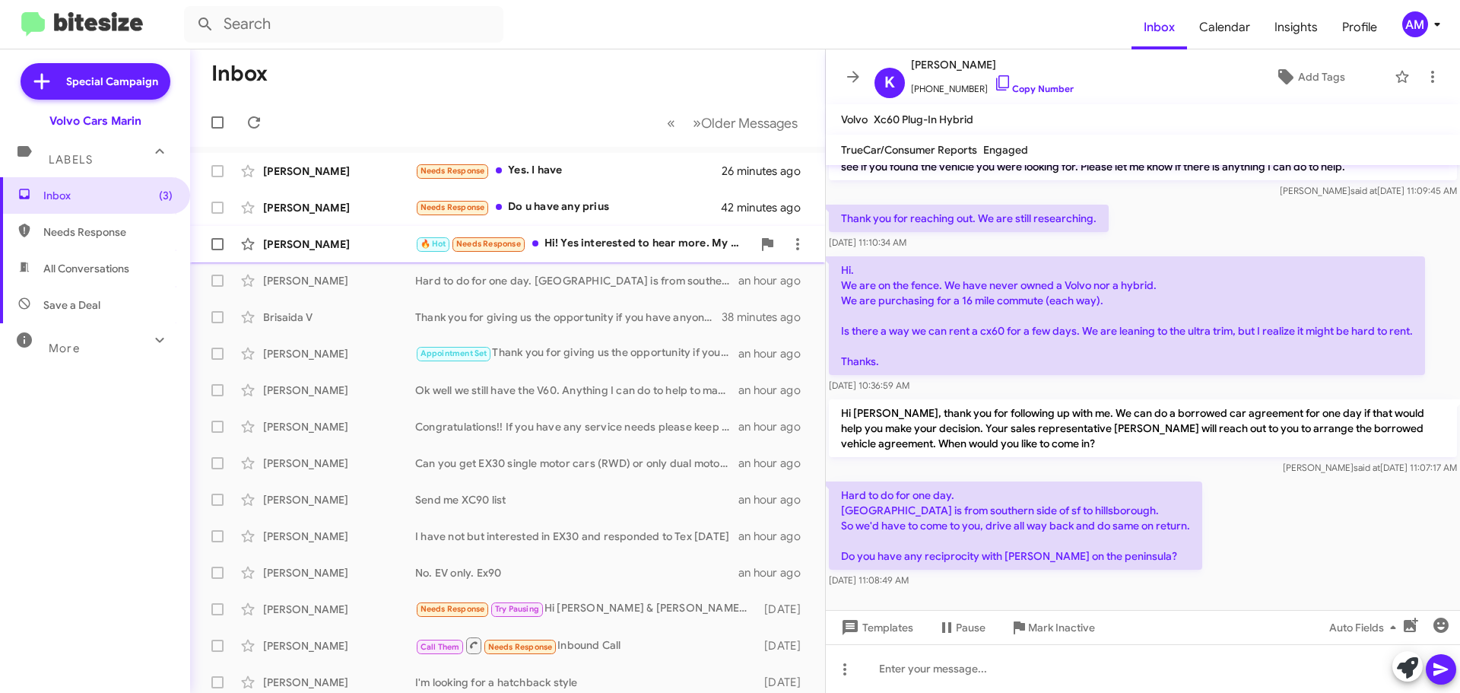
click at [337, 245] on div "Mike Gardner" at bounding box center [339, 243] width 152 height 15
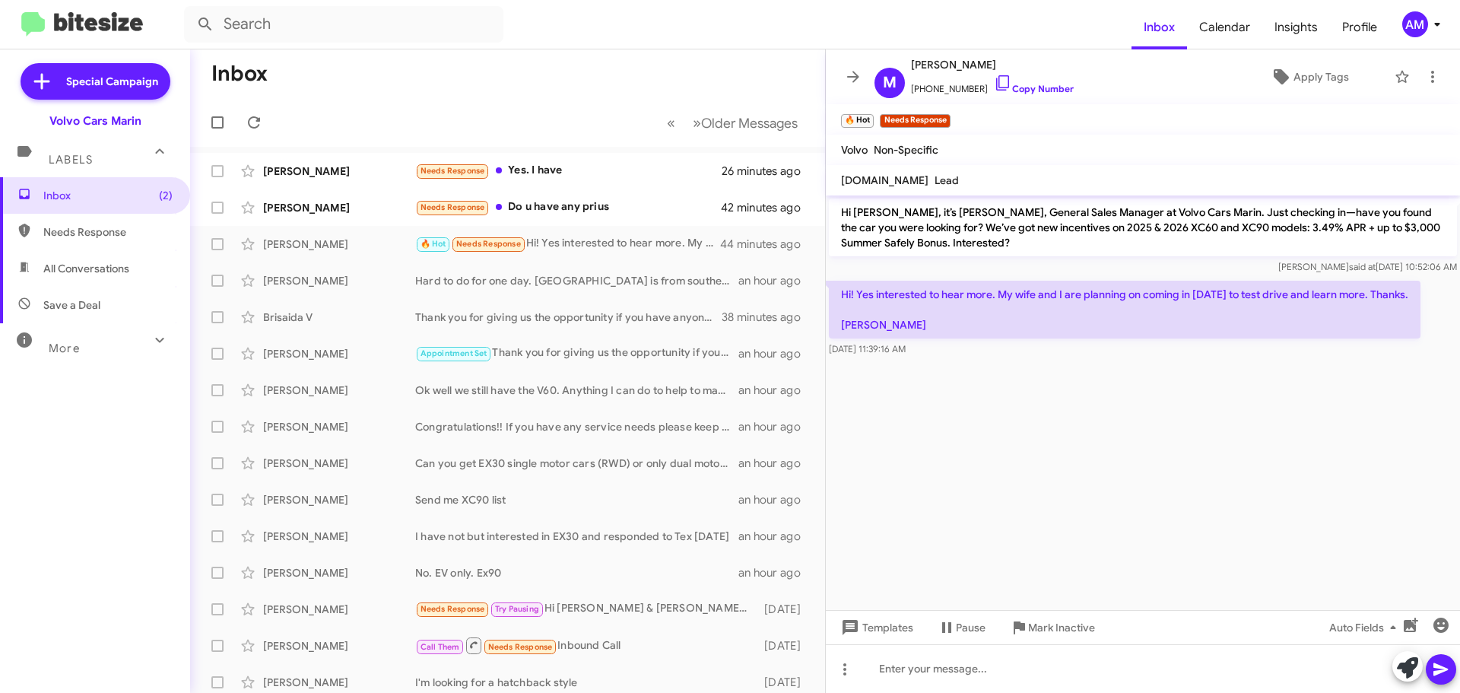
click at [1193, 463] on cdk-virtual-scroll-viewport "Hi Mike, it’s Angela, General Sales Manager at Volvo Cars Marin. Just checking …" at bounding box center [1143, 402] width 634 height 414
drag, startPoint x: 912, startPoint y: 63, endPoint x: 998, endPoint y: 64, distance: 85.9
click at [998, 64] on span "Mike Gardner" at bounding box center [992, 65] width 163 height 18
